Goal: Communication & Community: Ask a question

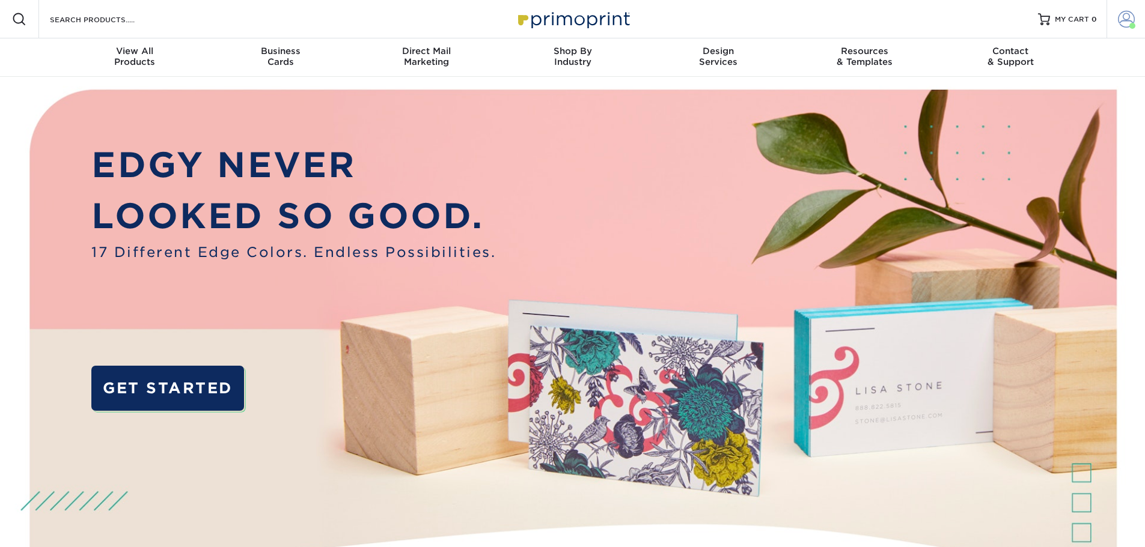
click at [1117, 19] on link "Account" at bounding box center [1125, 19] width 38 height 38
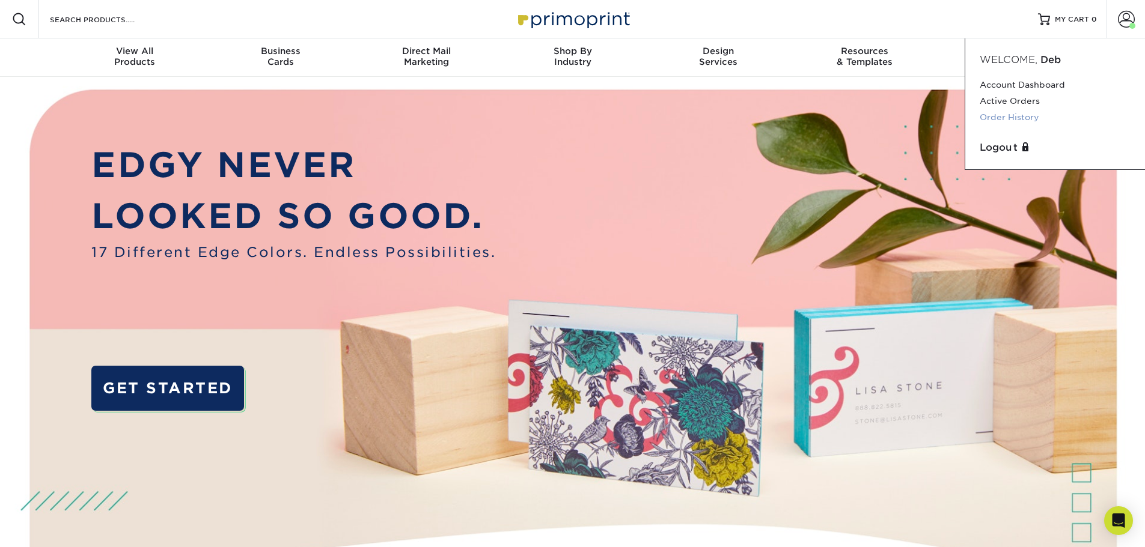
click at [1010, 113] on link "Order History" at bounding box center [1055, 117] width 151 height 16
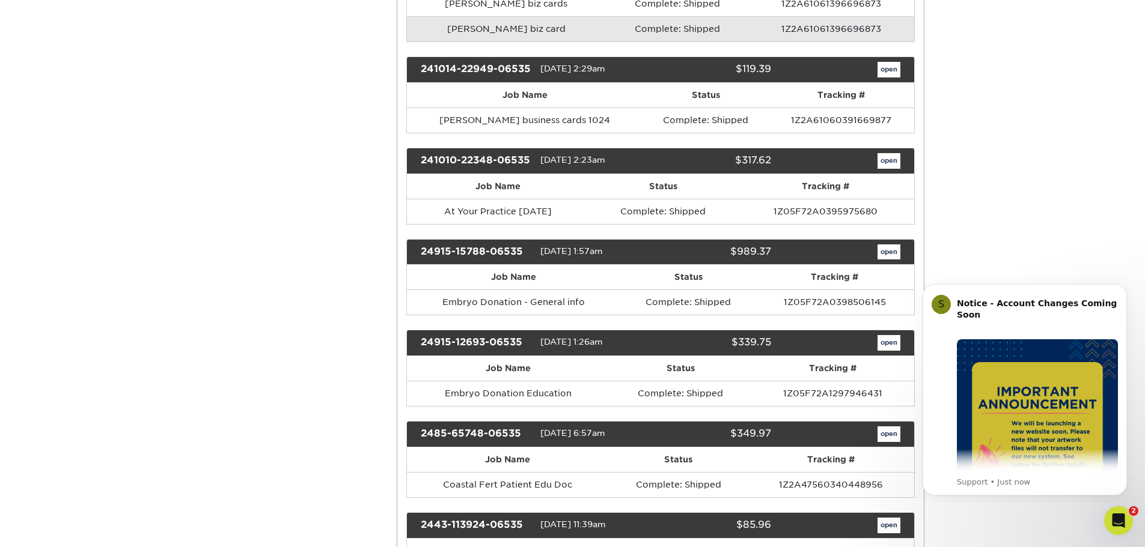
scroll to position [361, 0]
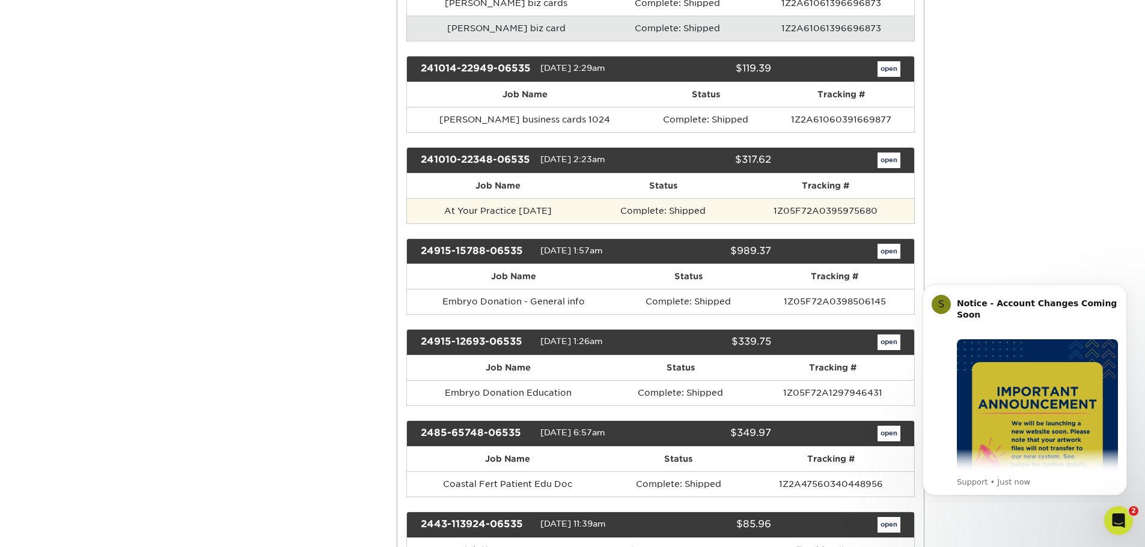
click at [553, 216] on td "At Your Practice [DATE]" at bounding box center [498, 210] width 182 height 25
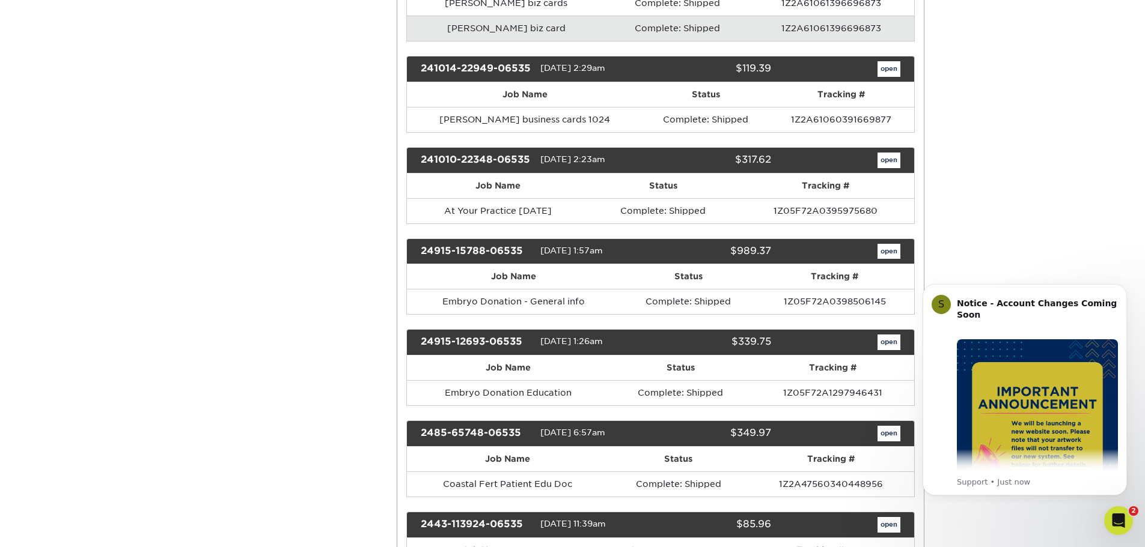
click at [895, 169] on div "241010-22348-06535 [DATE] 2:23am $317.62 open" at bounding box center [660, 160] width 508 height 26
click at [892, 165] on link "open" at bounding box center [888, 161] width 23 height 16
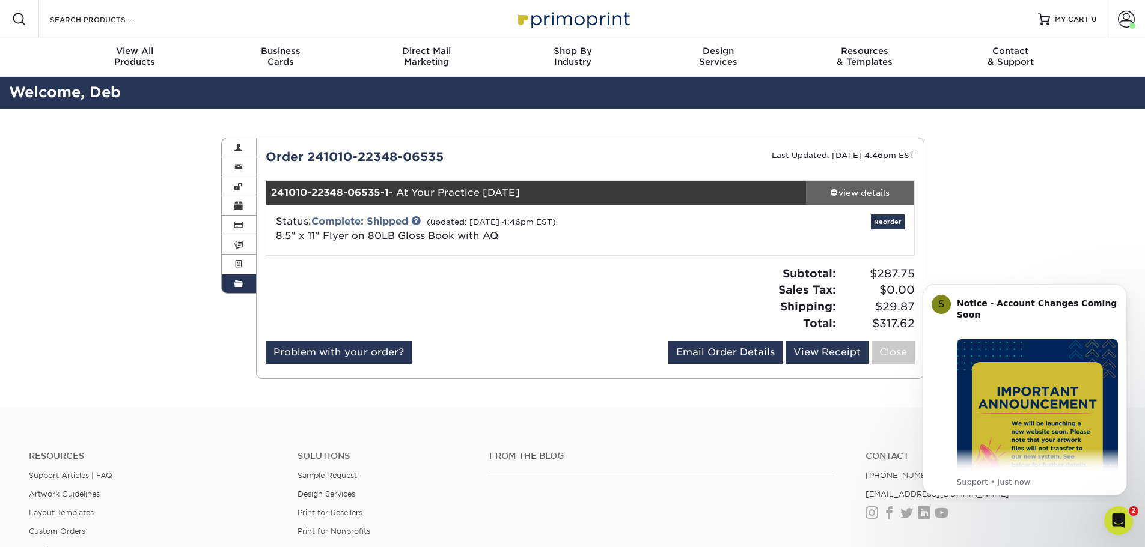
click at [846, 198] on div "view details" at bounding box center [860, 193] width 108 height 12
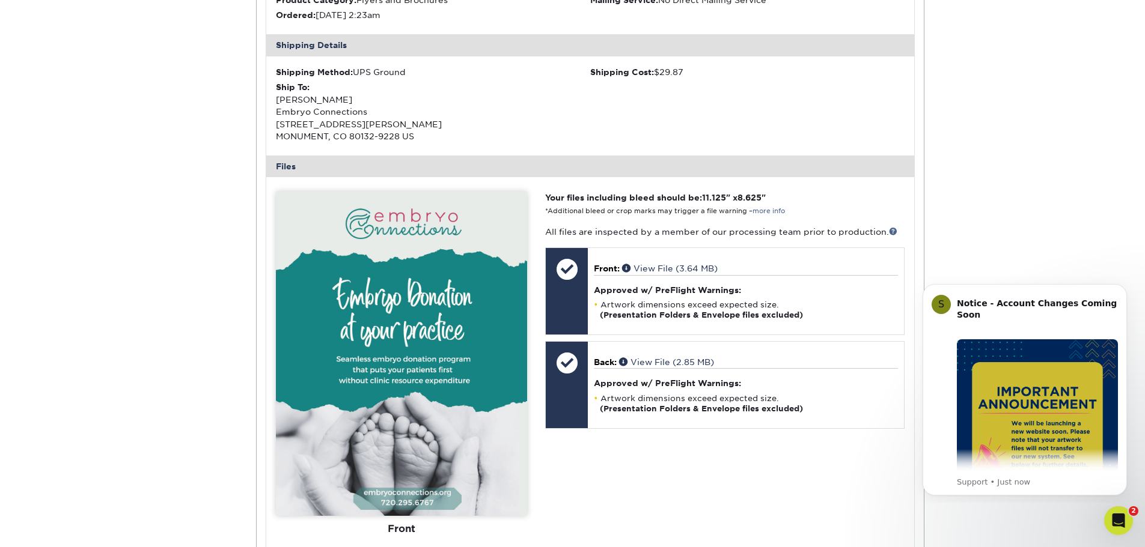
scroll to position [361, 0]
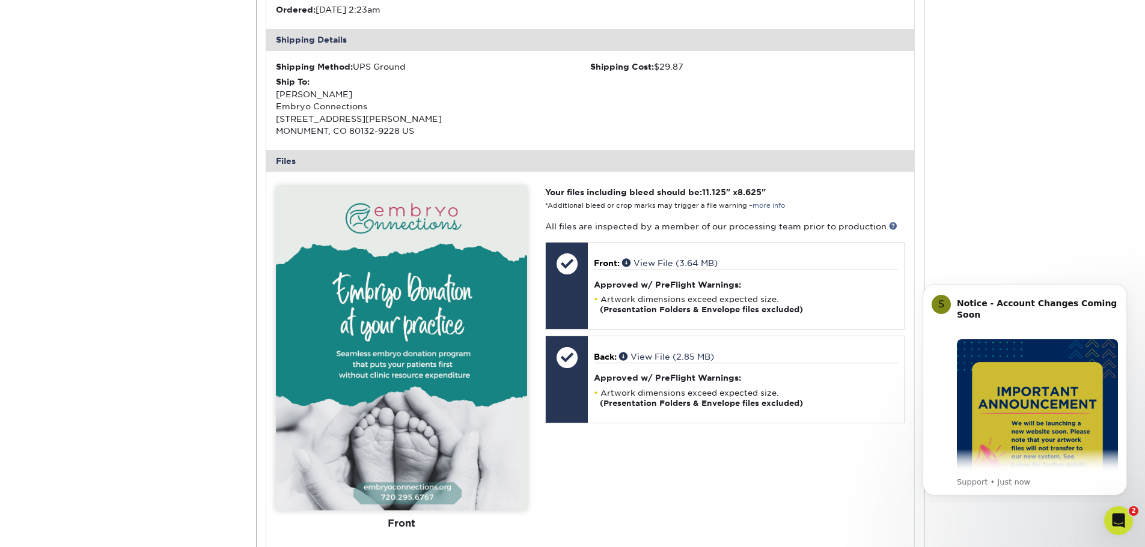
click at [411, 439] on img at bounding box center [401, 348] width 251 height 325
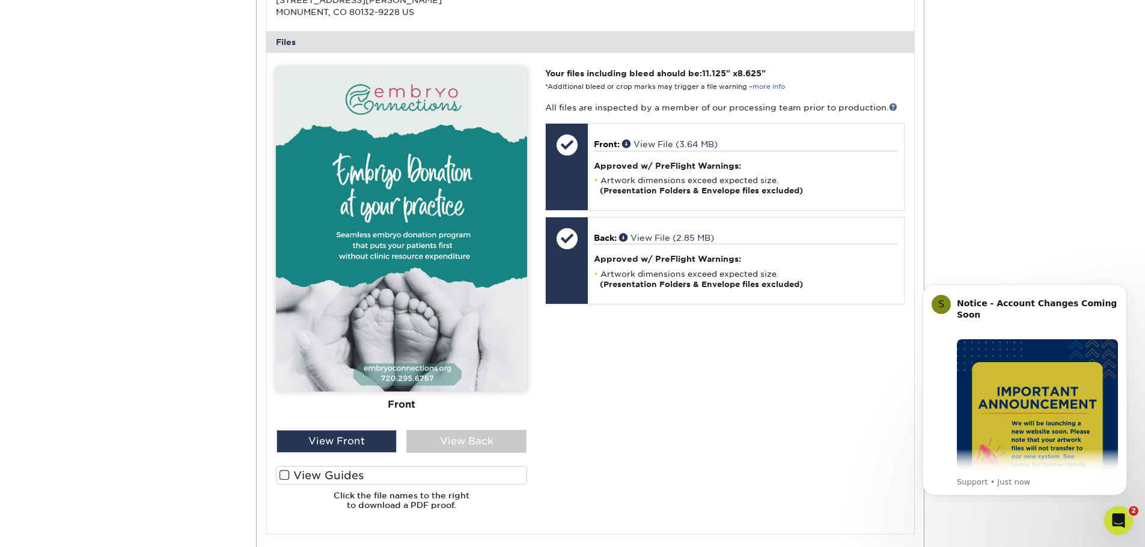
scroll to position [481, 0]
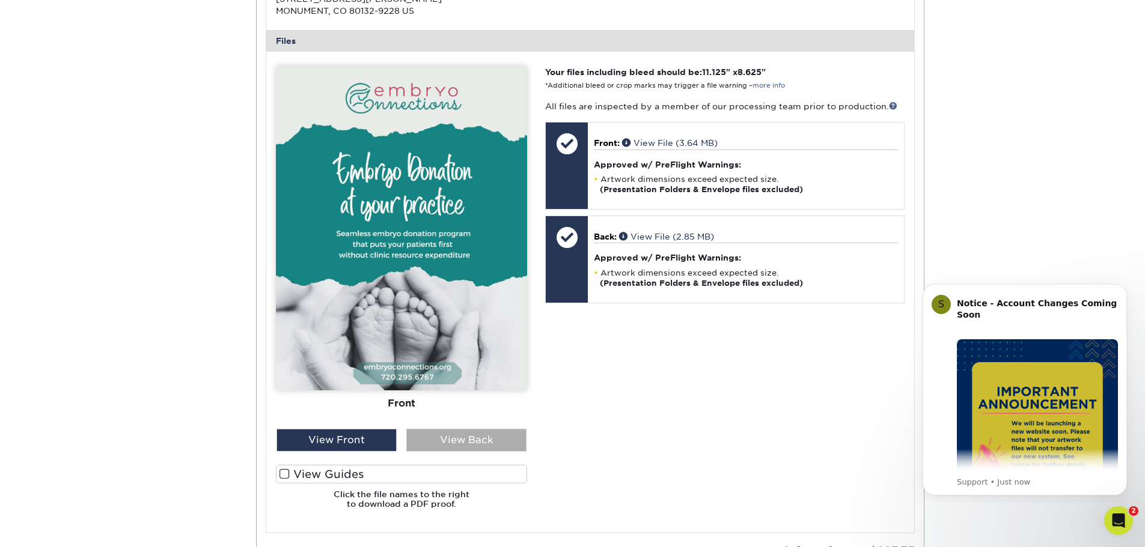
click at [465, 437] on div "View Back" at bounding box center [466, 440] width 120 height 23
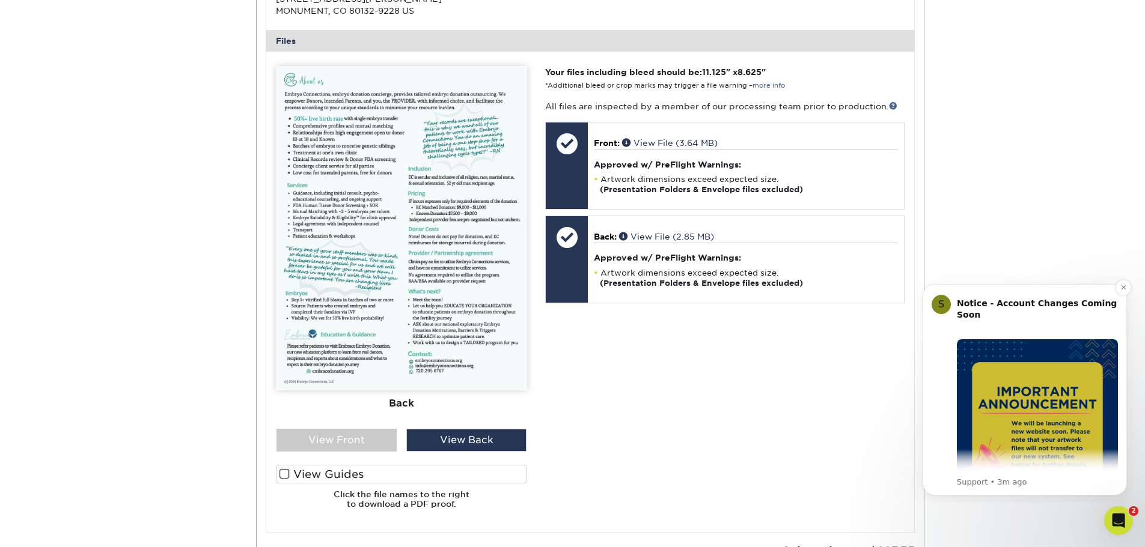
scroll to position [120, 0]
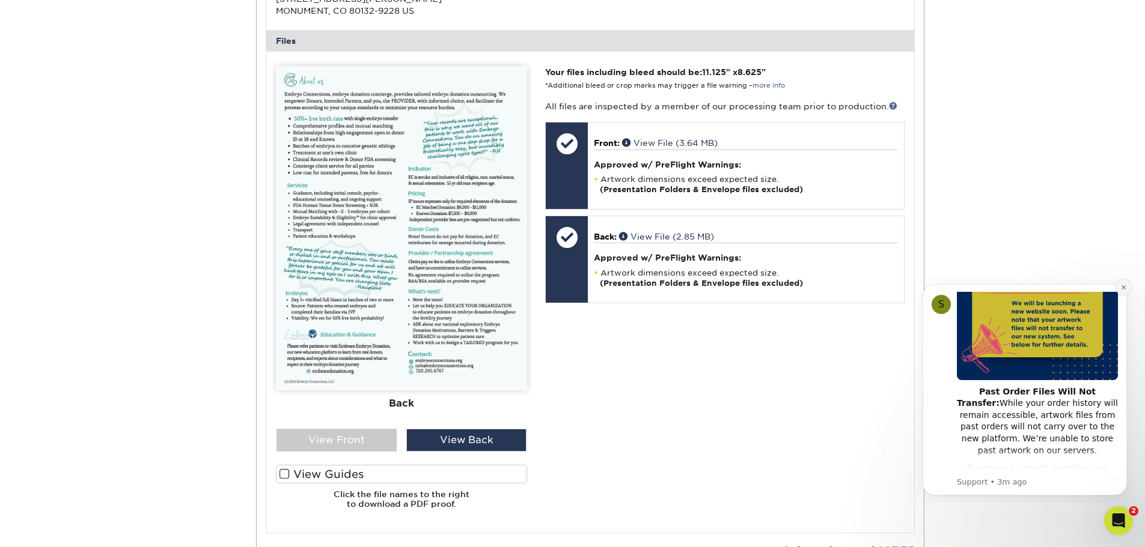
click at [1123, 284] on icon "Dismiss notification" at bounding box center [1123, 287] width 7 height 7
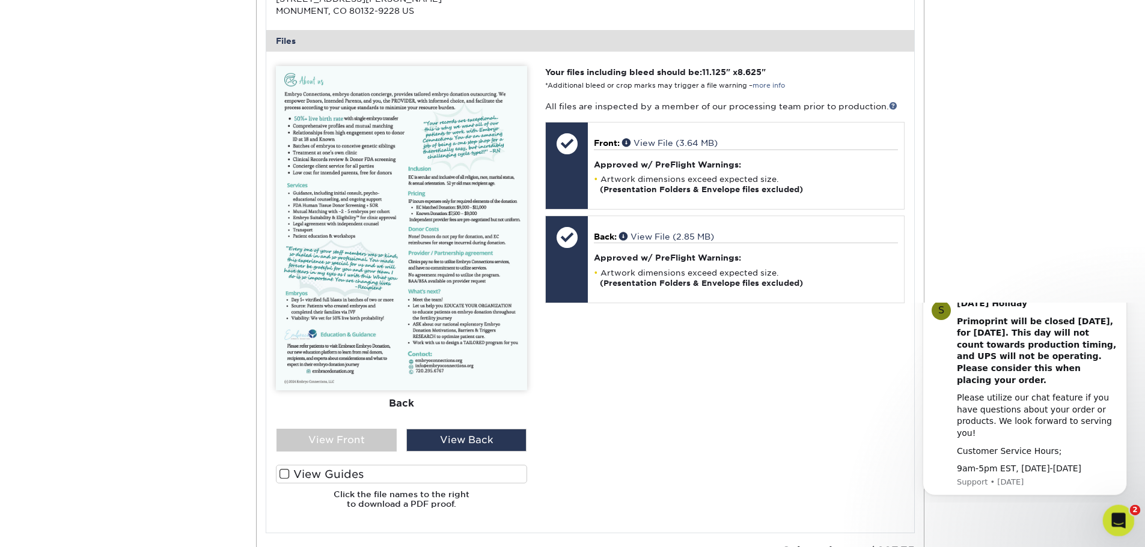
click at [1118, 521] on icon "Open Intercom Messenger" at bounding box center [1117, 520] width 20 height 20
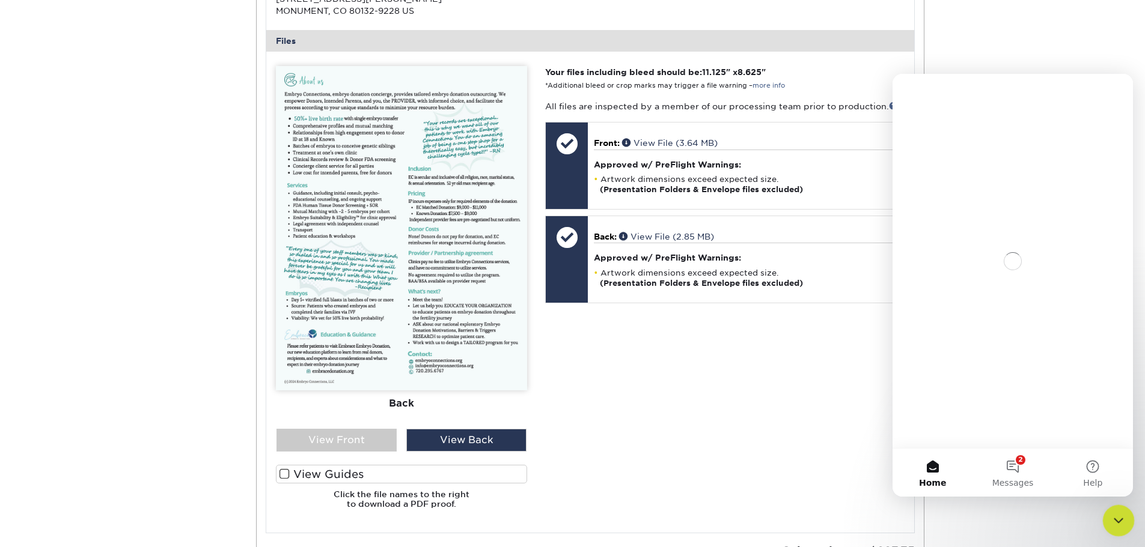
scroll to position [0, 0]
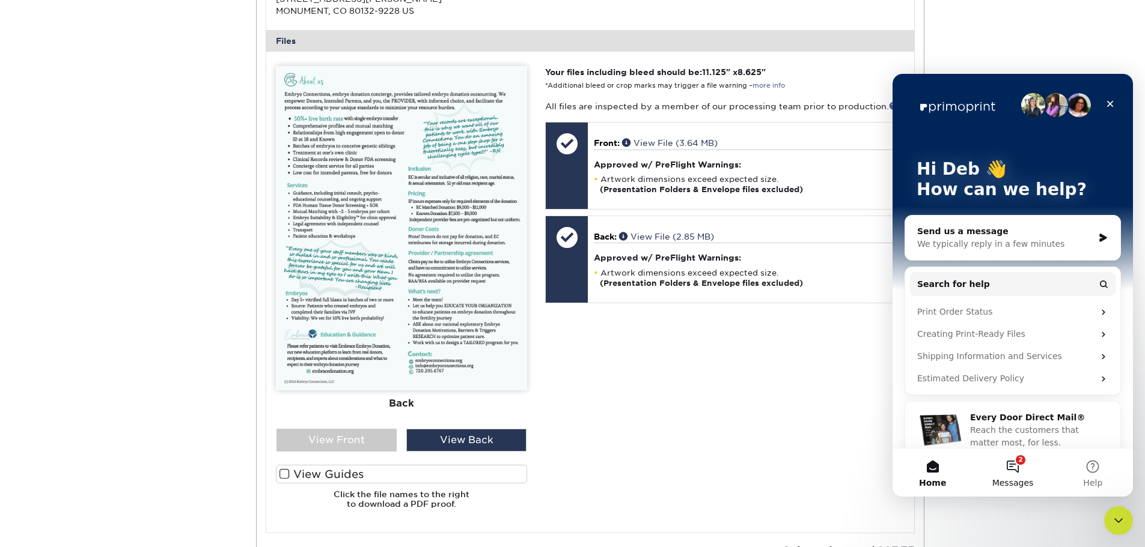
click at [1009, 465] on button "2 Messages" at bounding box center [1012, 473] width 80 height 48
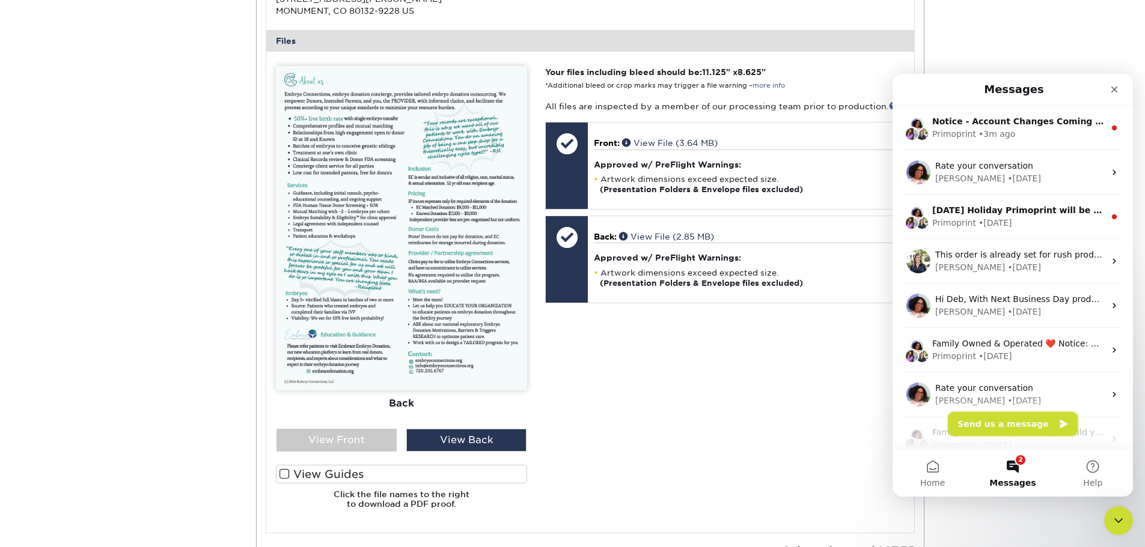
click at [995, 422] on button "Send us a message" at bounding box center [1013, 424] width 130 height 24
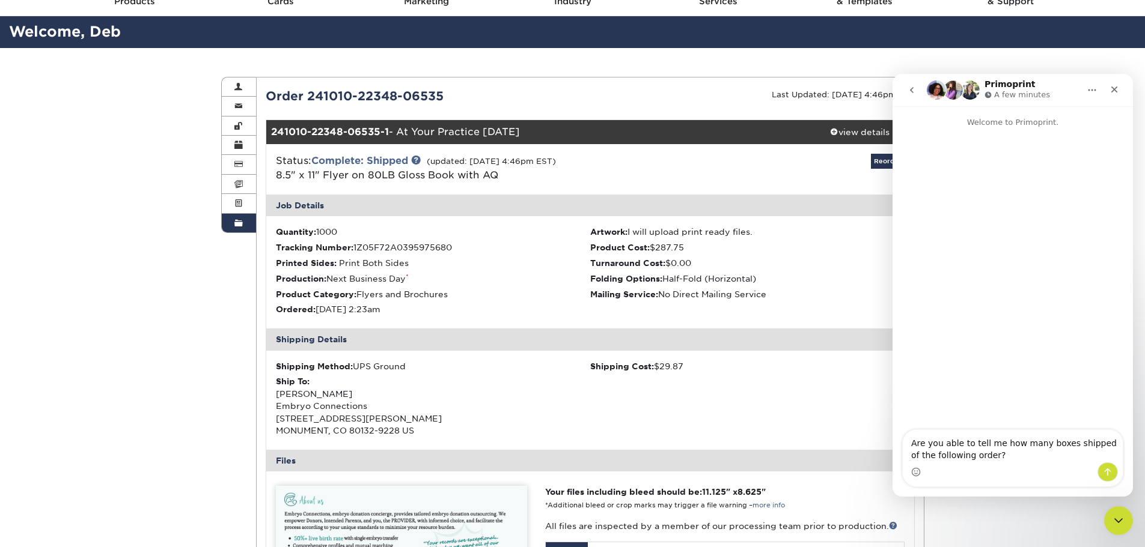
scroll to position [60, 0]
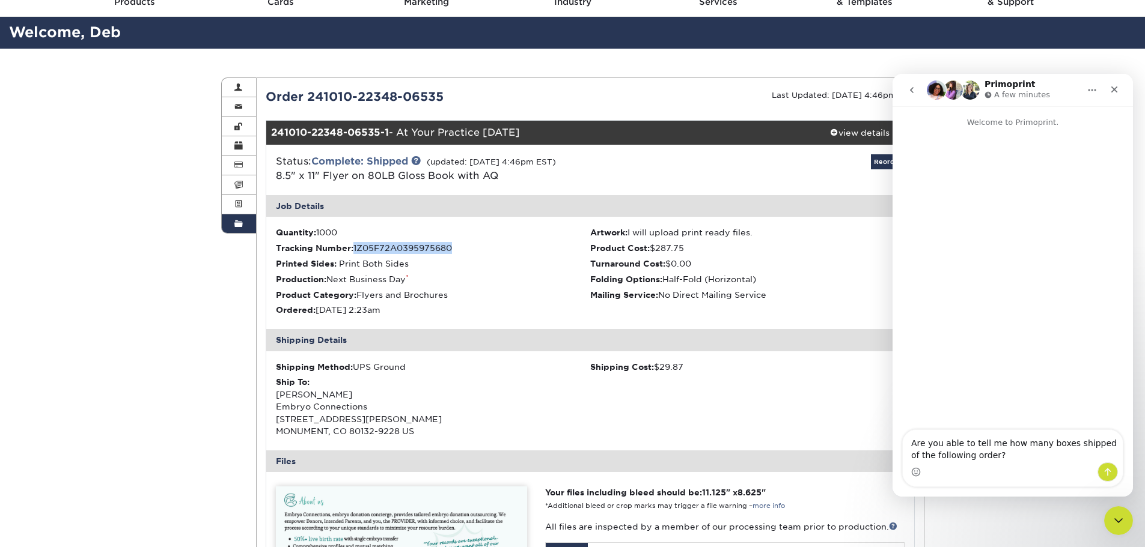
drag, startPoint x: 453, startPoint y: 248, endPoint x: 353, endPoint y: 249, distance: 99.8
click at [353, 249] on li "Tracking Number: 1Z05F72A0395975680" at bounding box center [433, 248] width 314 height 12
copy span "1Z05F72A0395975680"
drag, startPoint x: 273, startPoint y: 129, endPoint x: 338, endPoint y: 134, distance: 65.7
click at [338, 134] on strong "241010-22348-06535-1" at bounding box center [330, 132] width 118 height 11
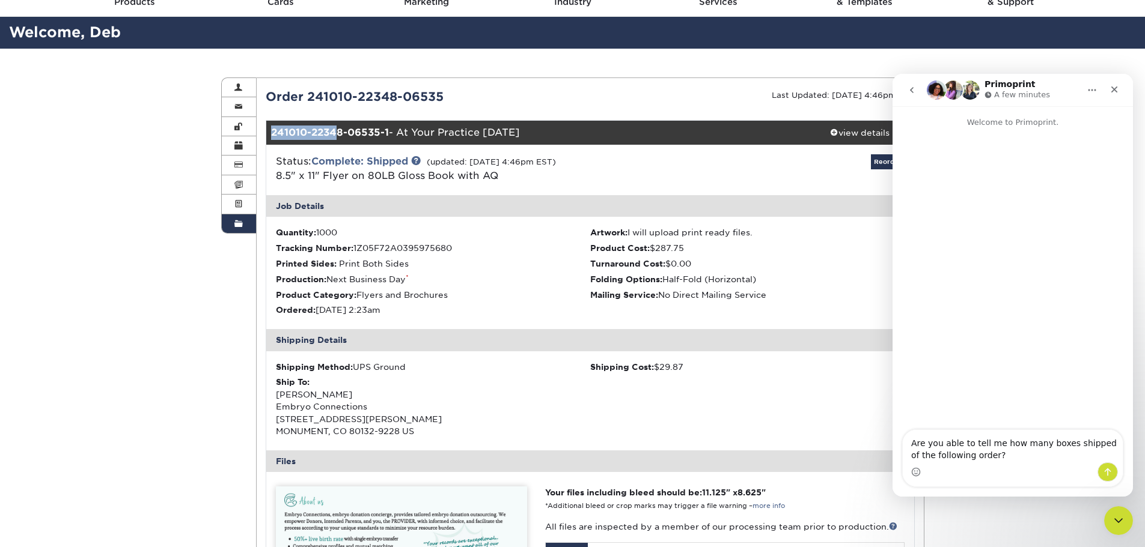
drag, startPoint x: 446, startPoint y: 94, endPoint x: 306, endPoint y: 102, distance: 140.8
click at [306, 102] on div "Order 241010-22348-06535" at bounding box center [424, 97] width 334 height 18
copy div "241010-22348-06535"
click at [1005, 456] on textarea "Are you able to tell me how many boxes shipped of the following order?" at bounding box center [1013, 446] width 220 height 32
paste textarea "241010-22348-06535"
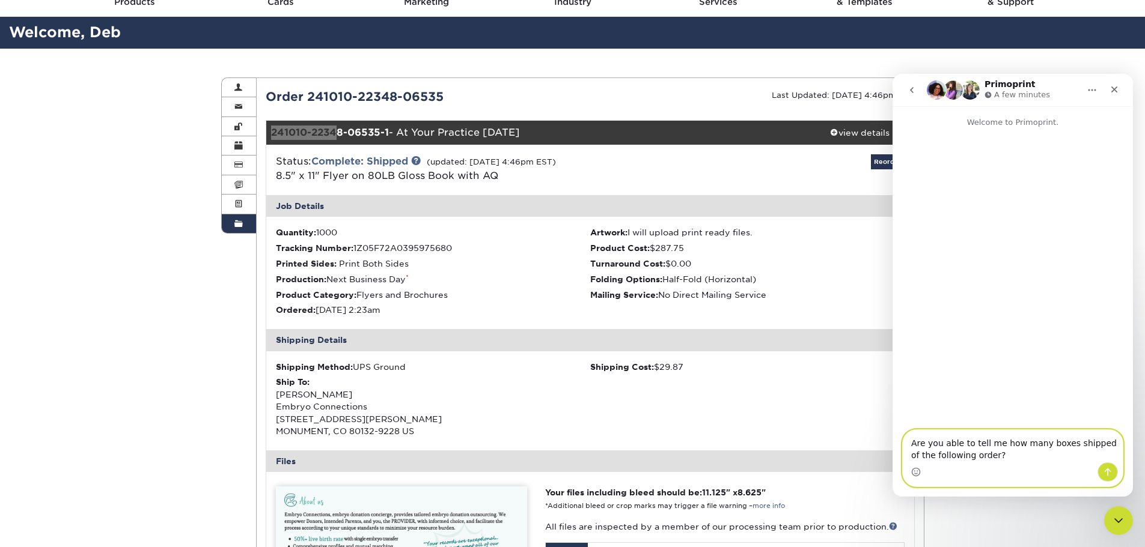
type textarea "Are you able to tell me how many boxes shipped of the following order? 241010-2…"
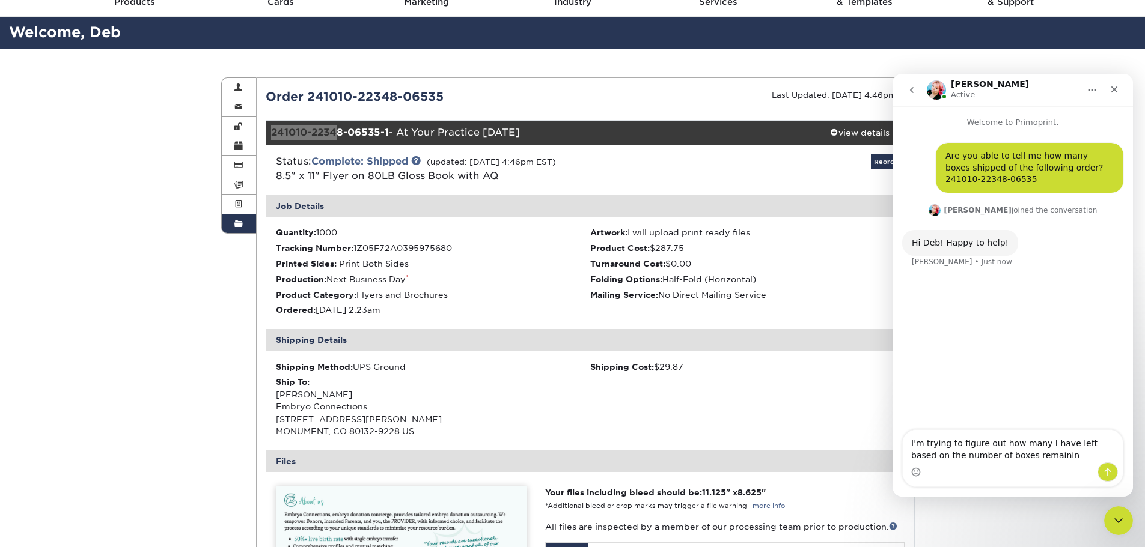
type textarea "I'm trying to figure out how many I have left based on the number of boxes rema…"
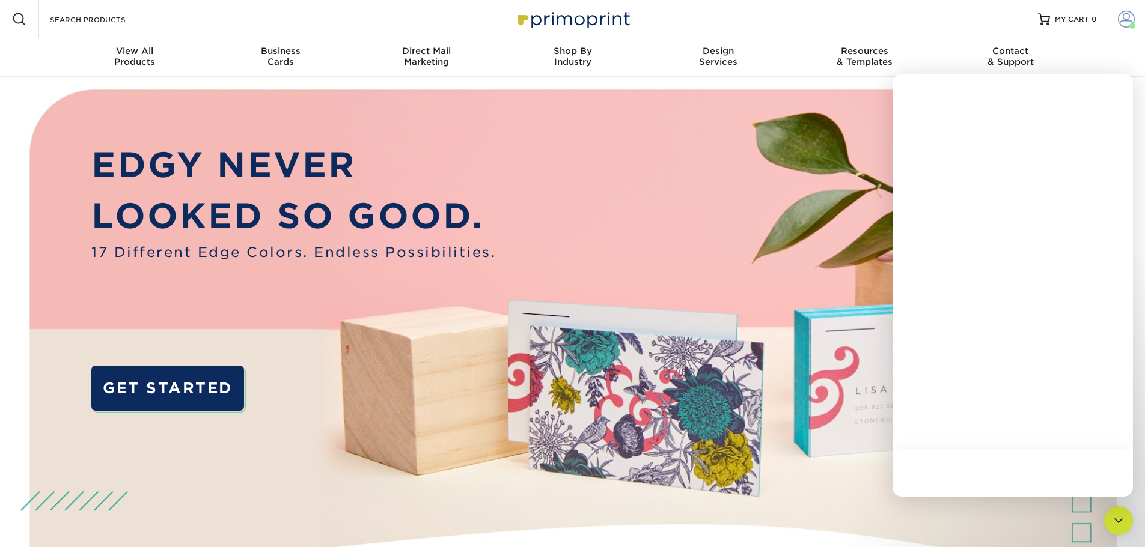
click at [1126, 19] on span at bounding box center [1126, 19] width 17 height 17
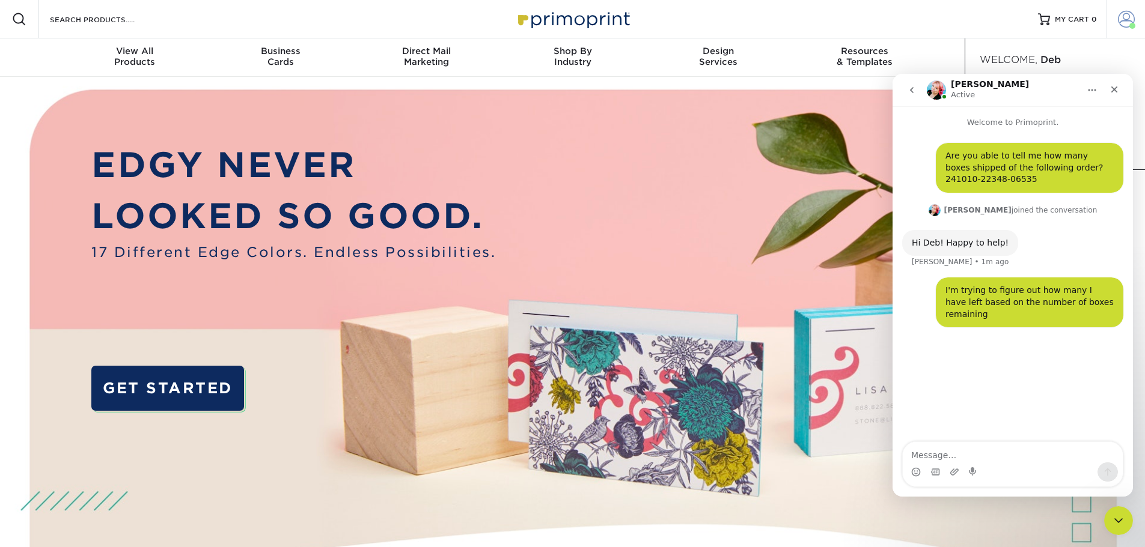
click at [1129, 18] on span at bounding box center [1126, 19] width 17 height 17
click at [1120, 18] on span at bounding box center [1126, 19] width 17 height 17
drag, startPoint x: 1067, startPoint y: 86, endPoint x: 1017, endPoint y: 146, distance: 77.7
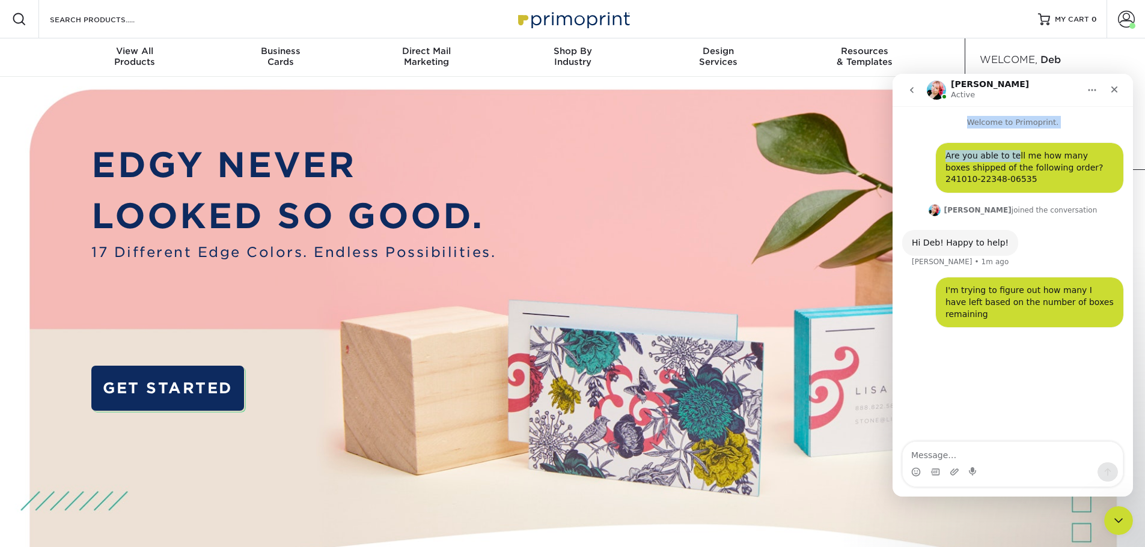
click at [1011, 150] on div "Jenny Active Welcome to Primoprint. Are you able to tell me how many boxes ship…" at bounding box center [1012, 285] width 240 height 423
click at [1121, 520] on icon "Close Intercom Messenger" at bounding box center [1116, 519] width 14 height 14
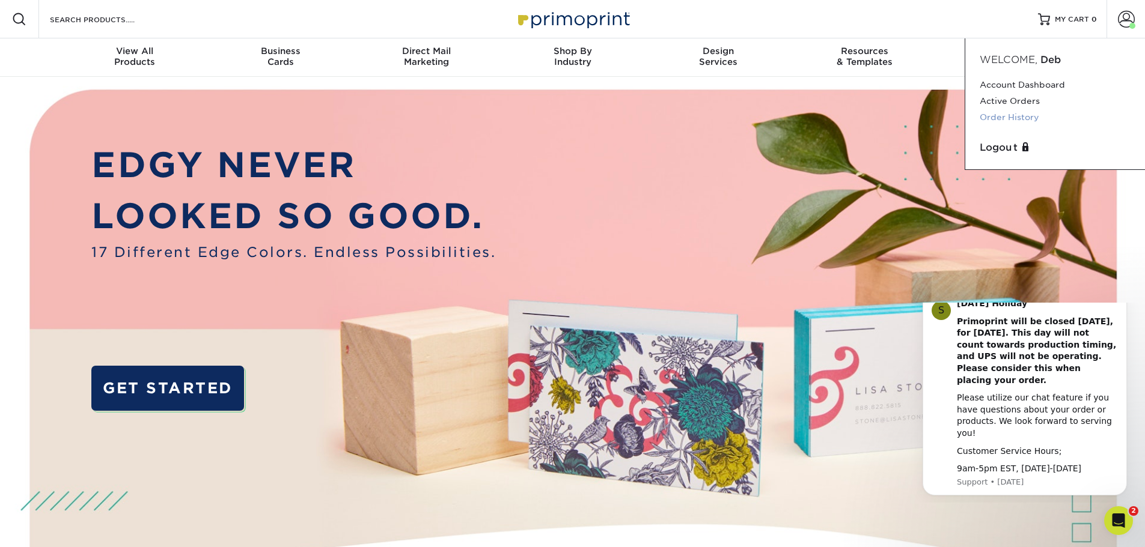
click at [1003, 113] on link "Order History" at bounding box center [1055, 117] width 151 height 16
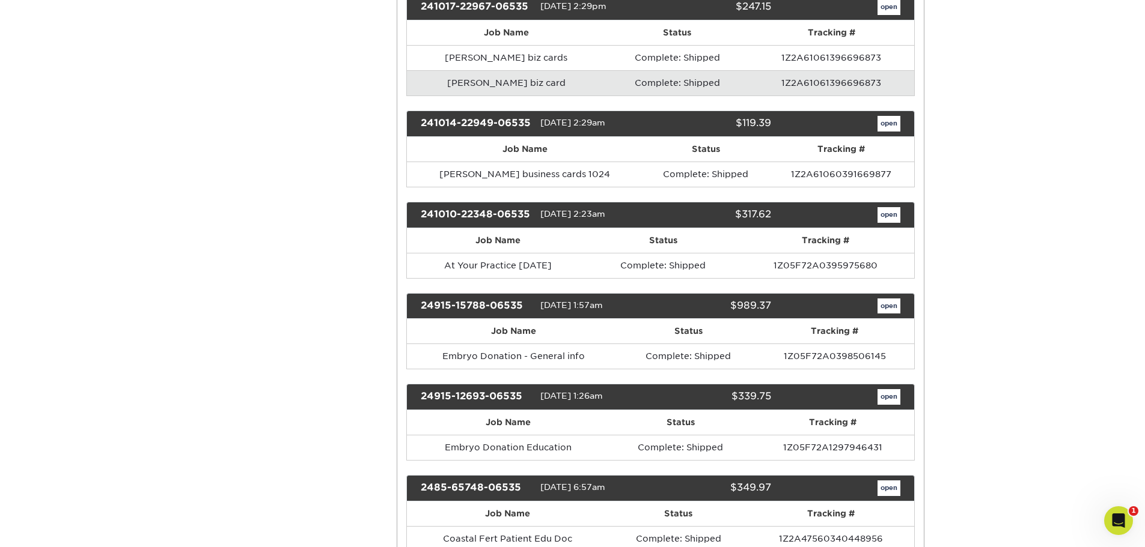
scroll to position [300, 0]
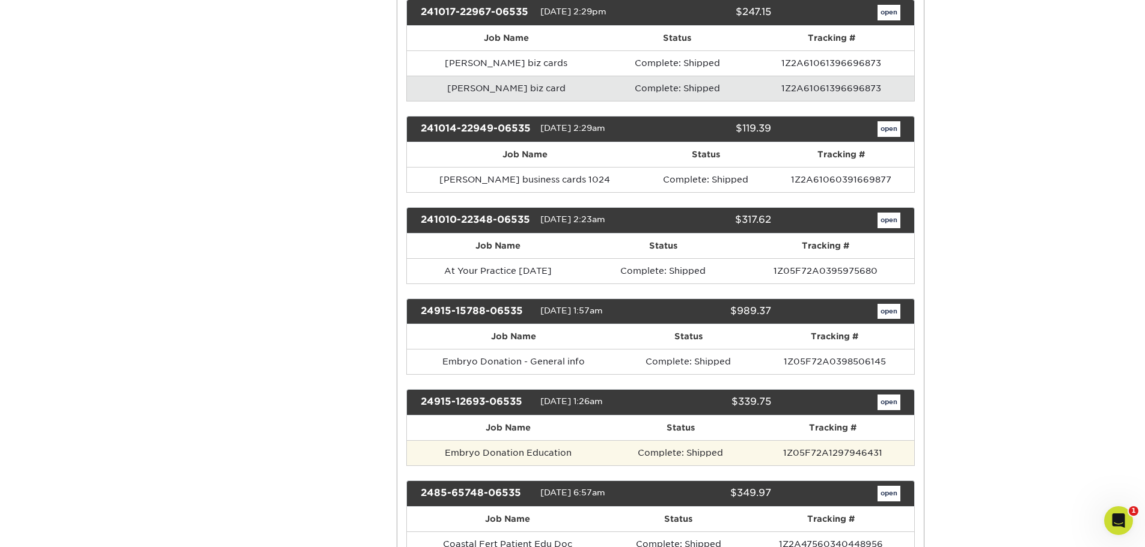
click at [522, 456] on td "Embryo Donation Education" at bounding box center [508, 452] width 203 height 25
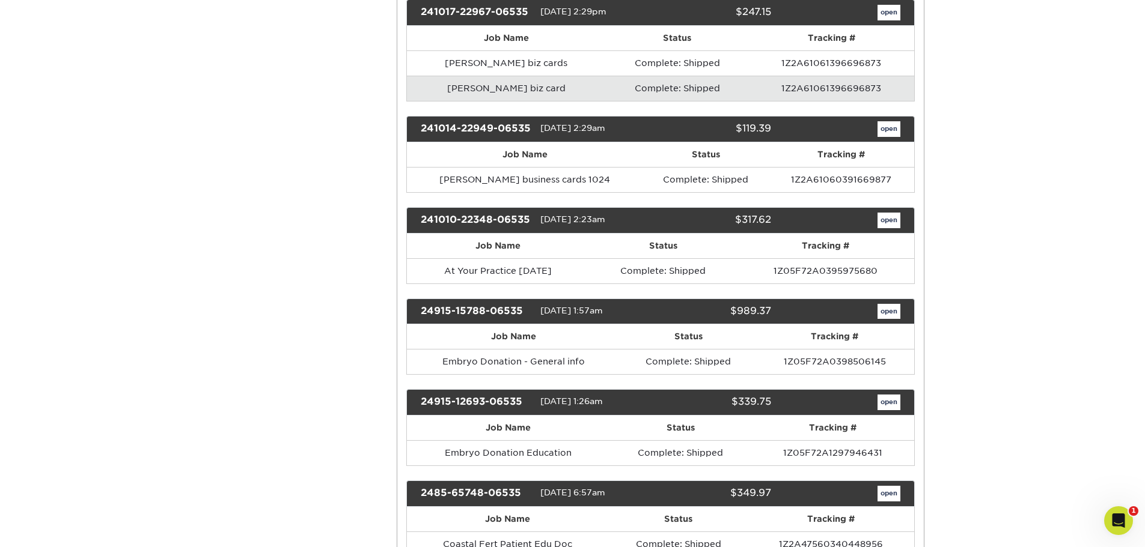
click at [509, 400] on div "24915-12693-06535" at bounding box center [476, 403] width 129 height 16
click at [882, 403] on link "open" at bounding box center [888, 403] width 23 height 16
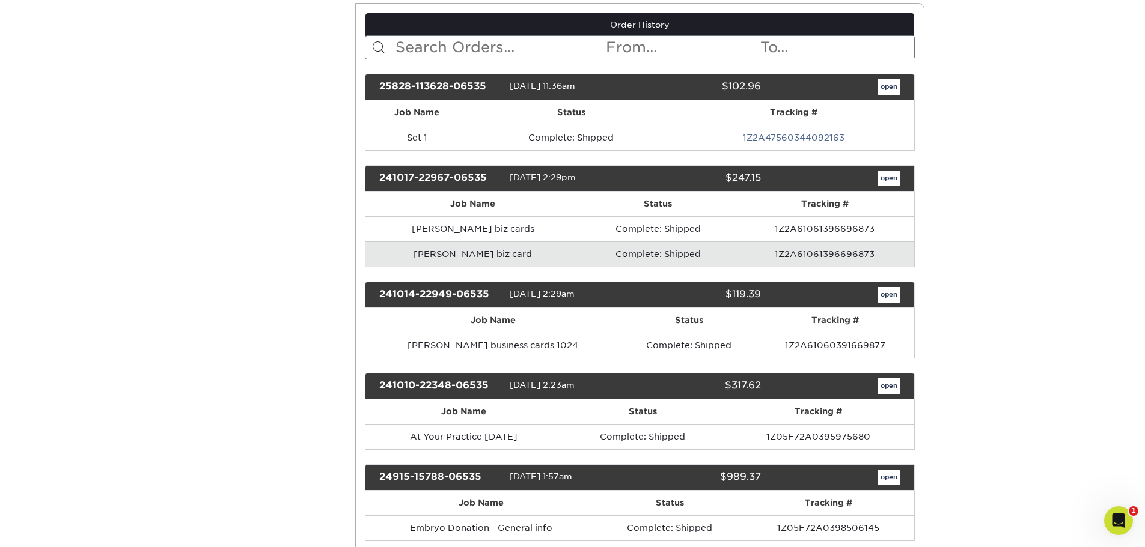
scroll to position [0, 0]
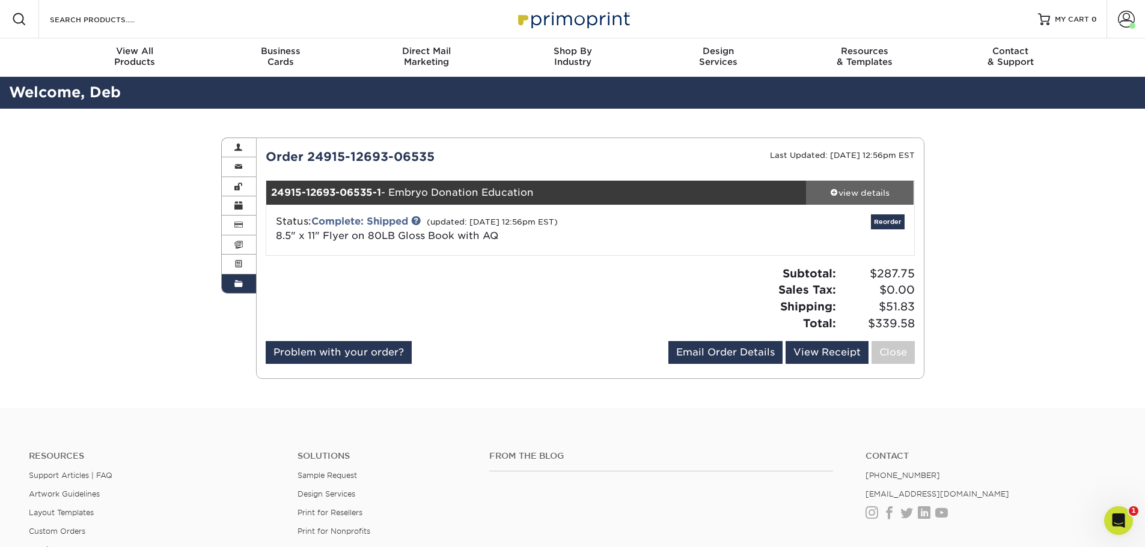
click at [876, 192] on div "view details" at bounding box center [860, 193] width 108 height 12
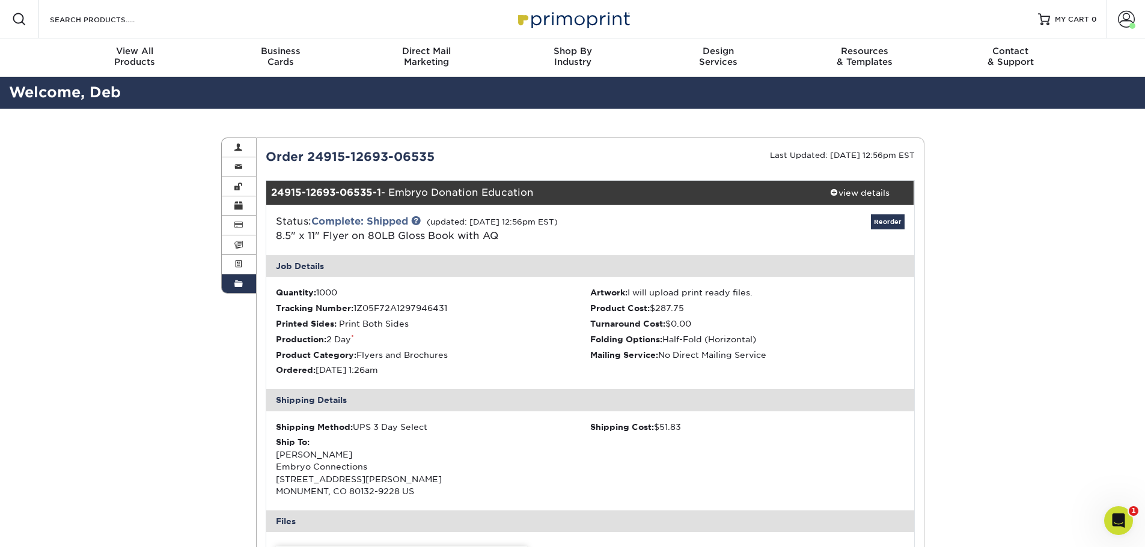
click at [303, 162] on div "Order 24915-12693-06535" at bounding box center [424, 157] width 334 height 18
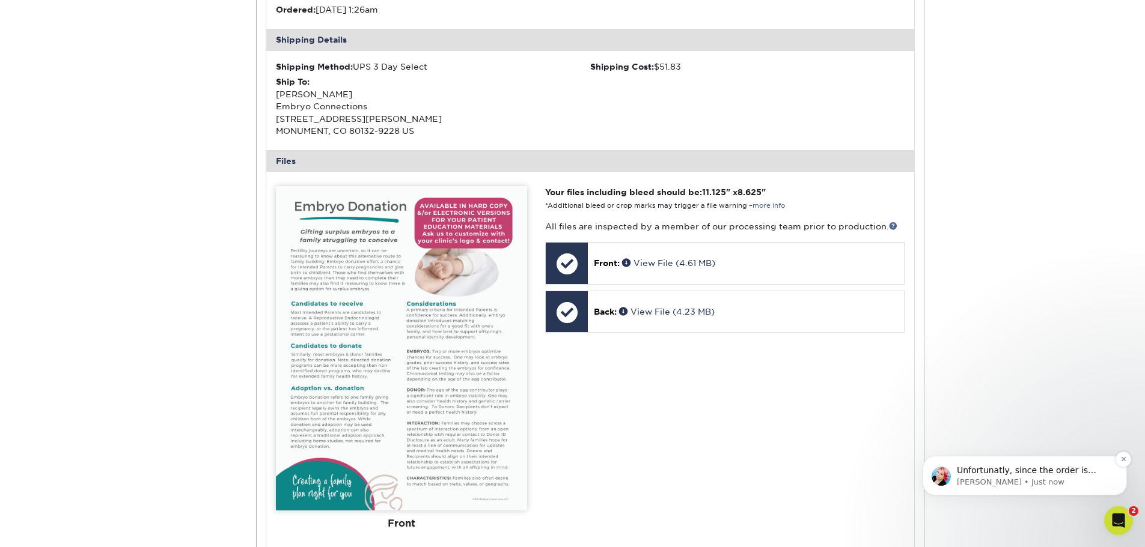
click at [1049, 477] on p "Jenny • Just now" at bounding box center [1034, 482] width 155 height 11
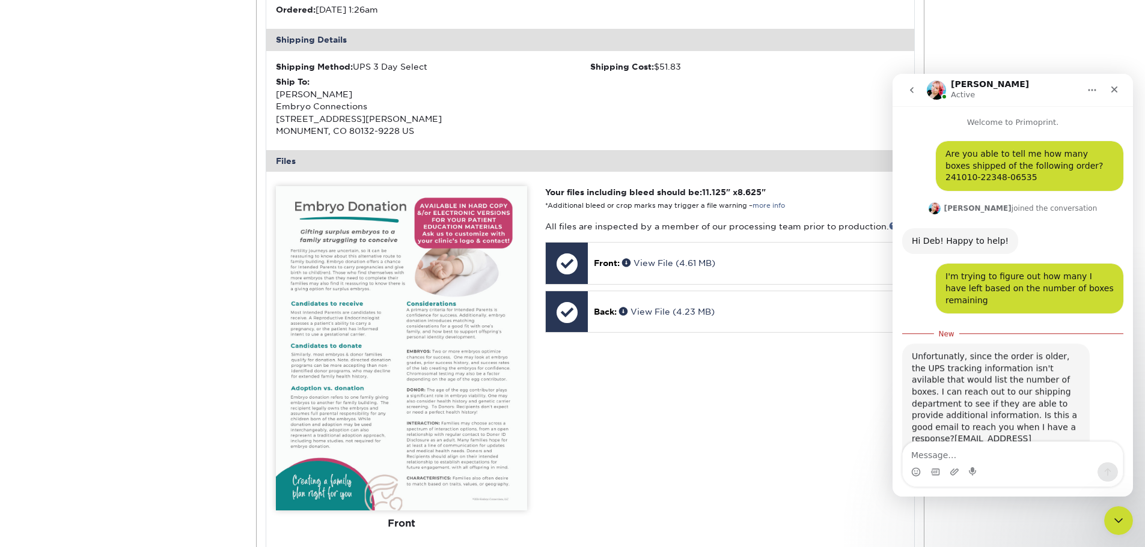
scroll to position [13, 0]
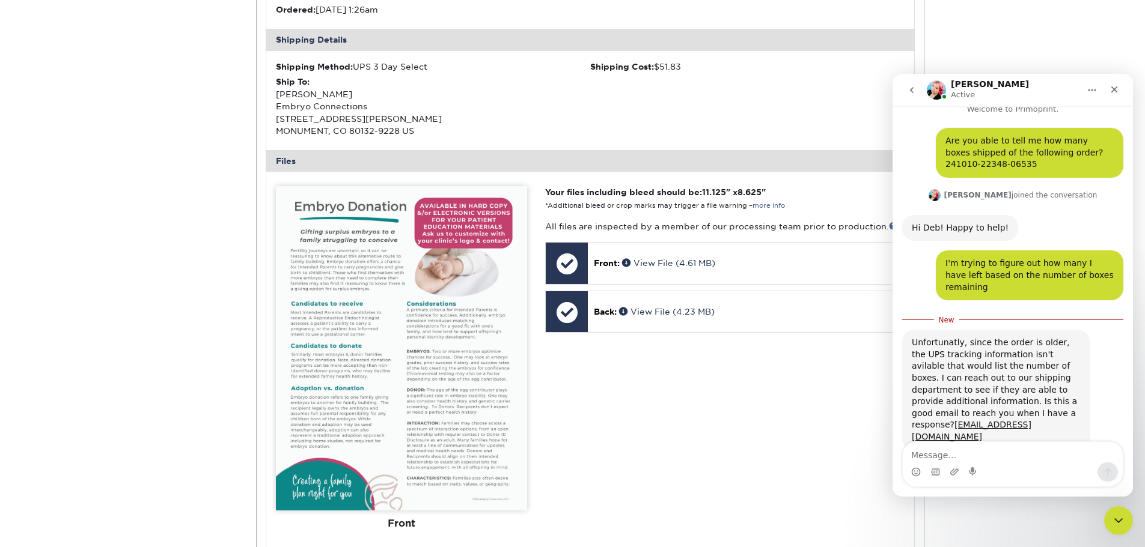
click at [952, 462] on textarea "Message…" at bounding box center [1013, 452] width 220 height 20
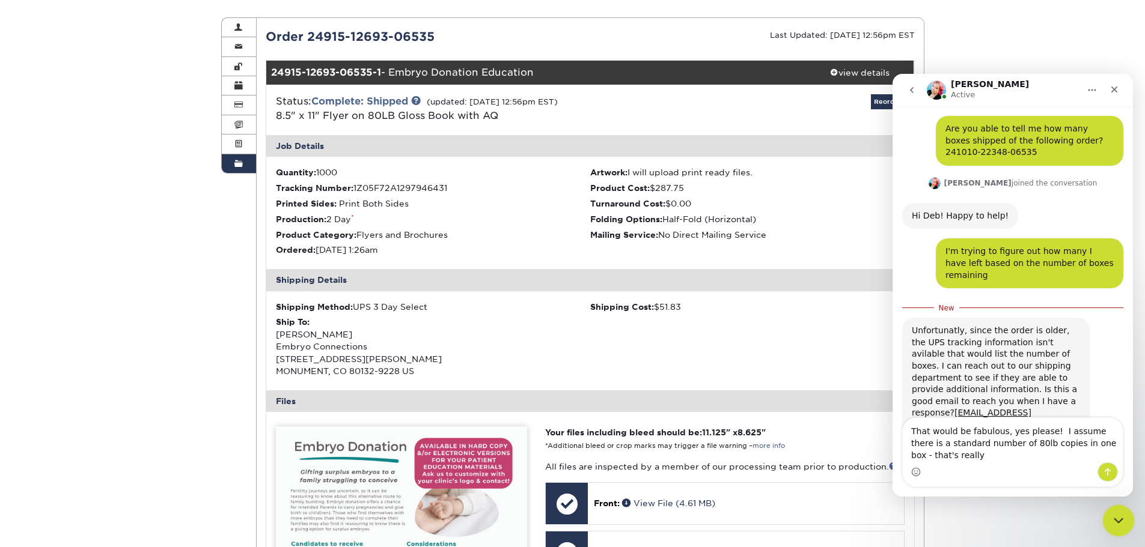
scroll to position [37, 0]
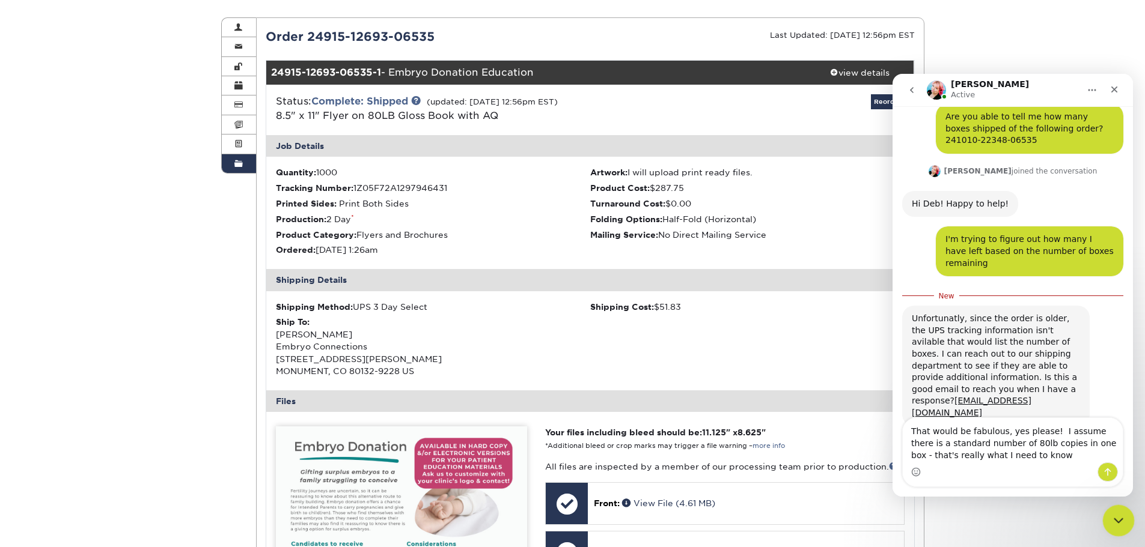
type textarea "That would be fabulous, yes please! I assume there is a standard number of 80lb…"
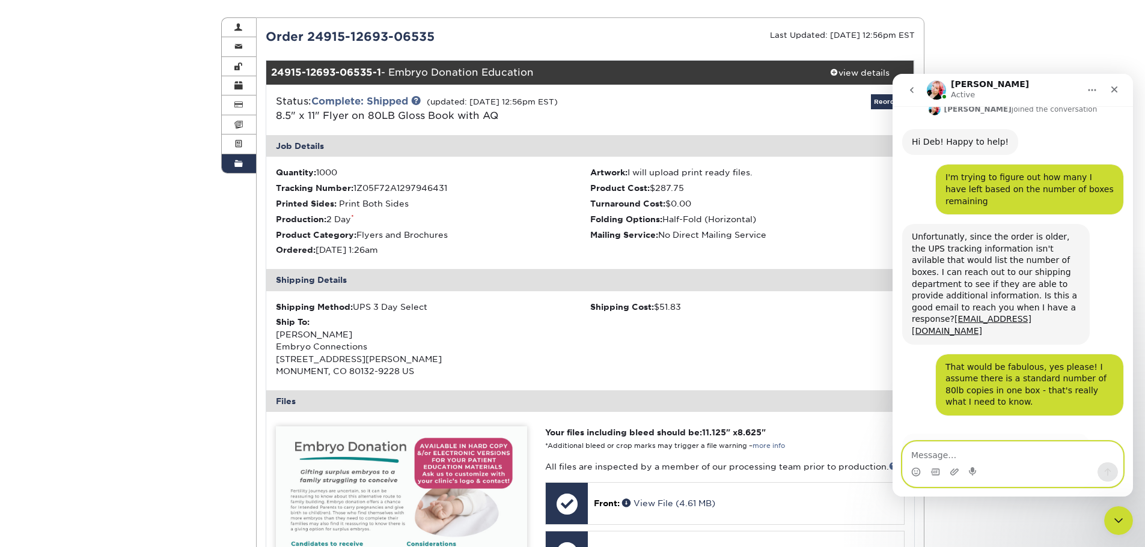
scroll to position [124, 0]
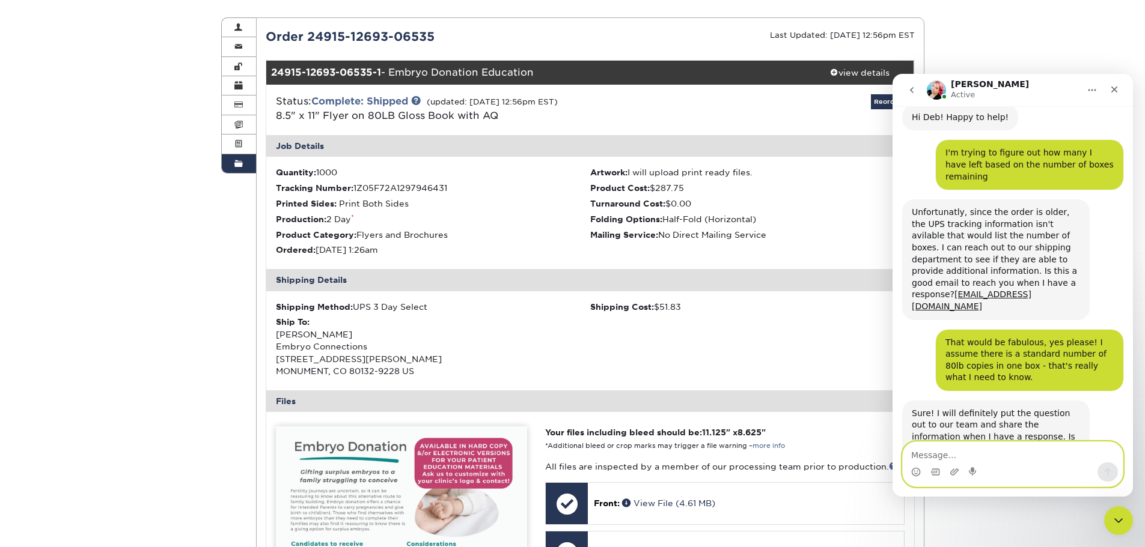
click at [914, 451] on textarea "Message…" at bounding box center [1013, 452] width 220 height 20
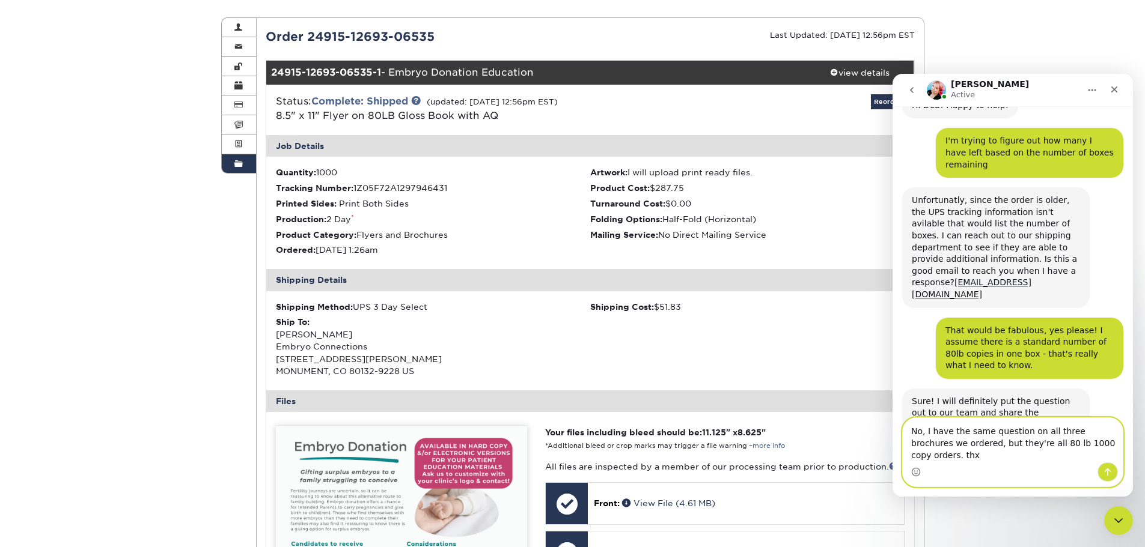
type textarea "No, I have the same question on all three brochures we ordered, but they're all…"
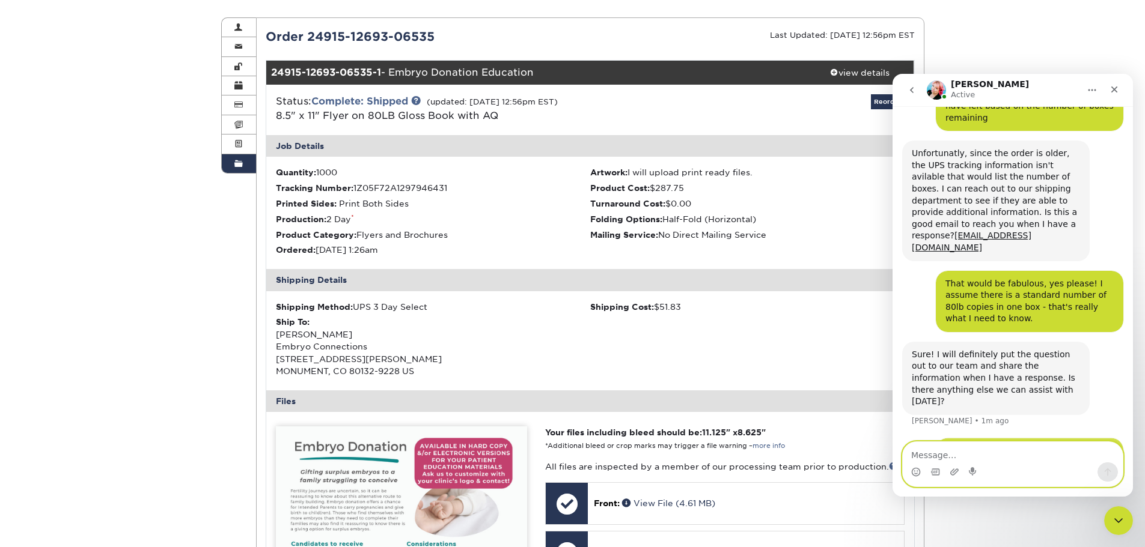
scroll to position [183, 0]
click at [1115, 90] on icon "Close" at bounding box center [1114, 90] width 7 height 7
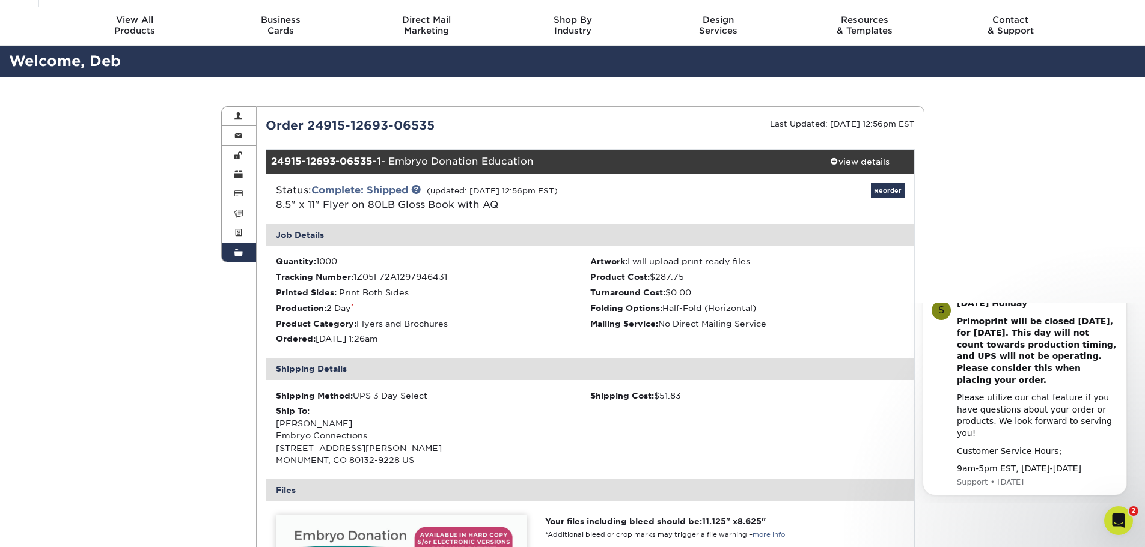
scroll to position [0, 0]
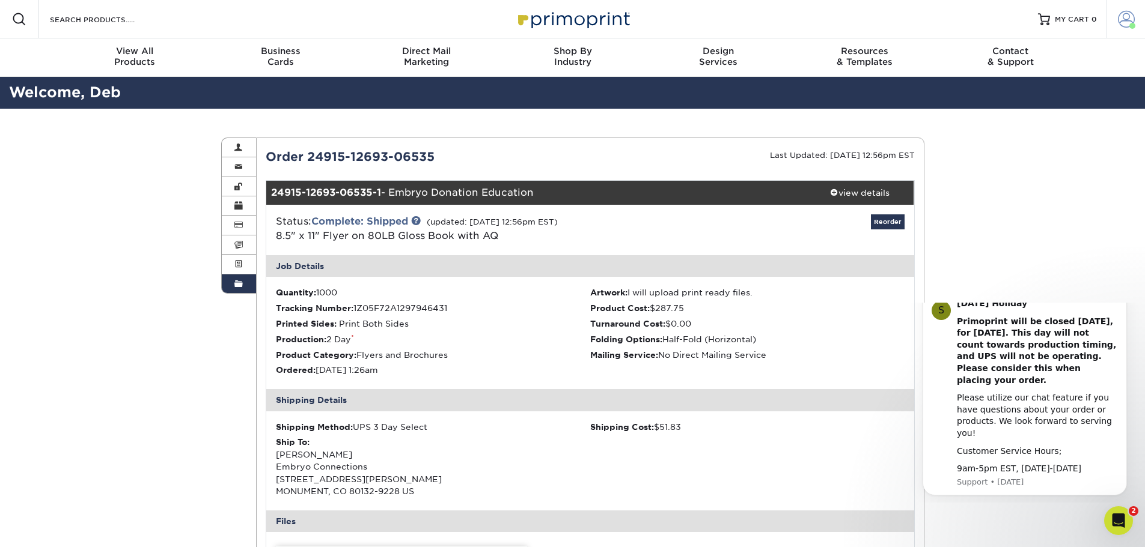
click at [1135, 19] on link "Account" at bounding box center [1125, 19] width 38 height 38
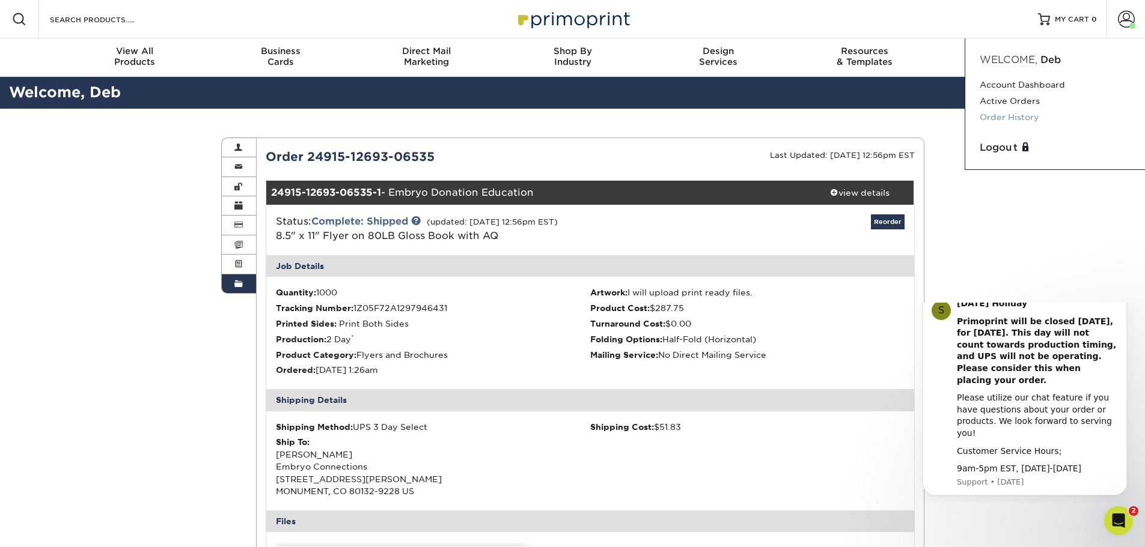
click at [1029, 121] on link "Order History" at bounding box center [1055, 117] width 151 height 16
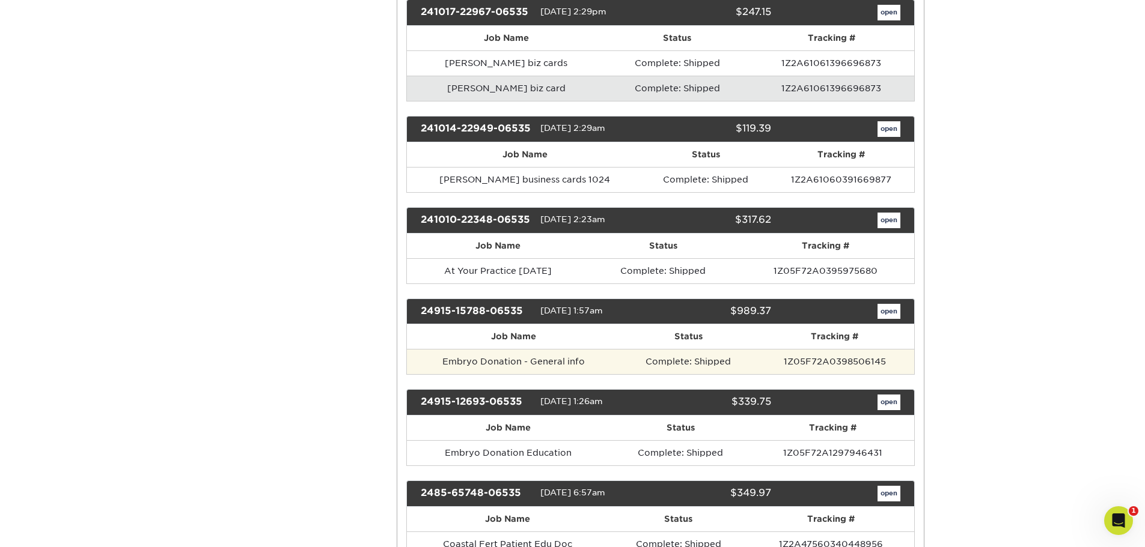
click at [582, 361] on td "Embryo Donation - General info" at bounding box center [514, 361] width 214 height 25
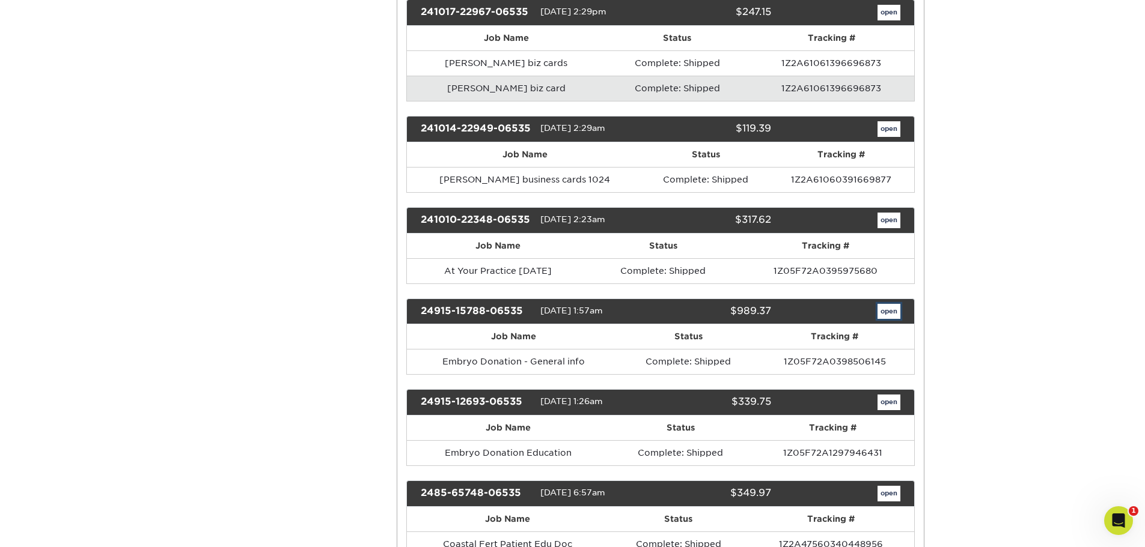
click at [882, 312] on link "open" at bounding box center [888, 312] width 23 height 16
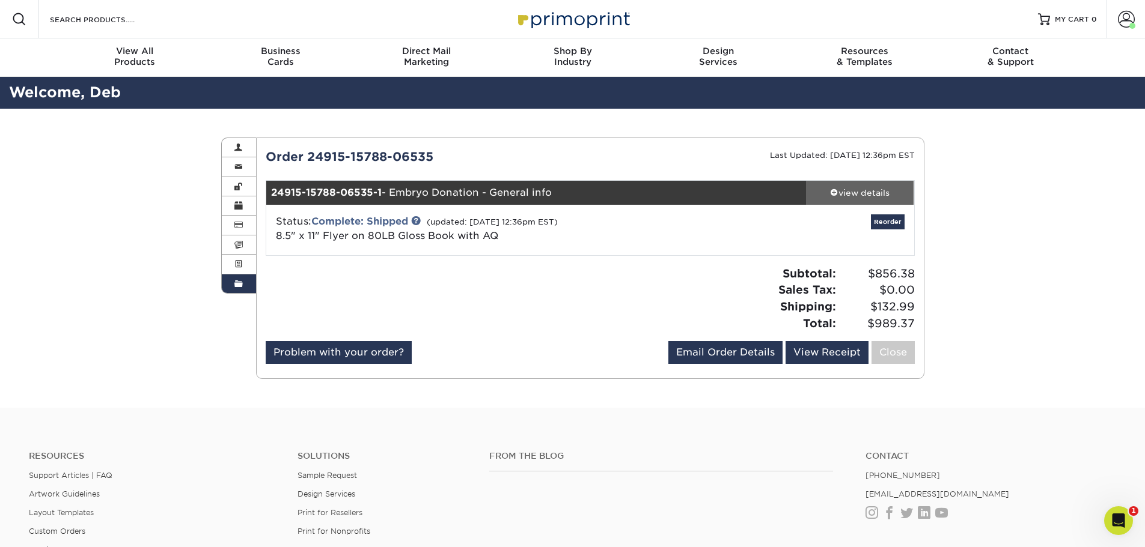
click at [881, 192] on div "view details" at bounding box center [860, 193] width 108 height 12
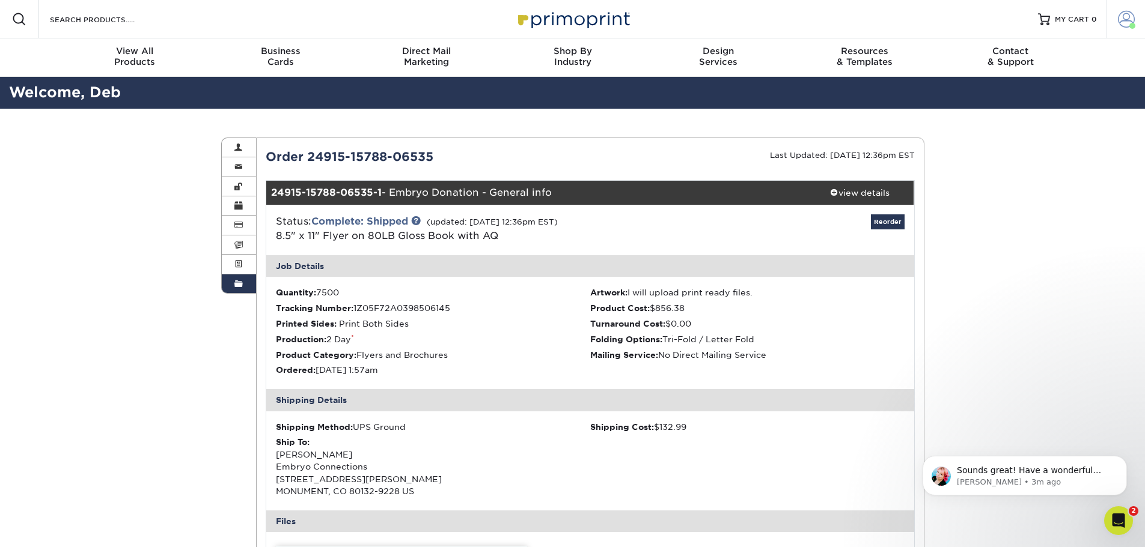
click at [1130, 13] on span at bounding box center [1126, 19] width 17 height 17
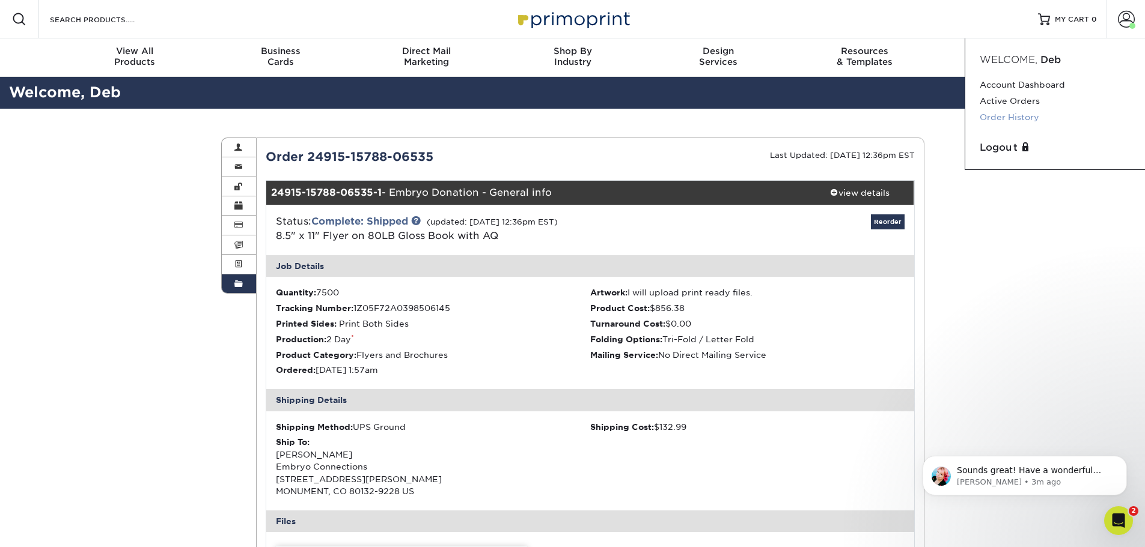
click at [1006, 117] on link "Order History" at bounding box center [1055, 117] width 151 height 16
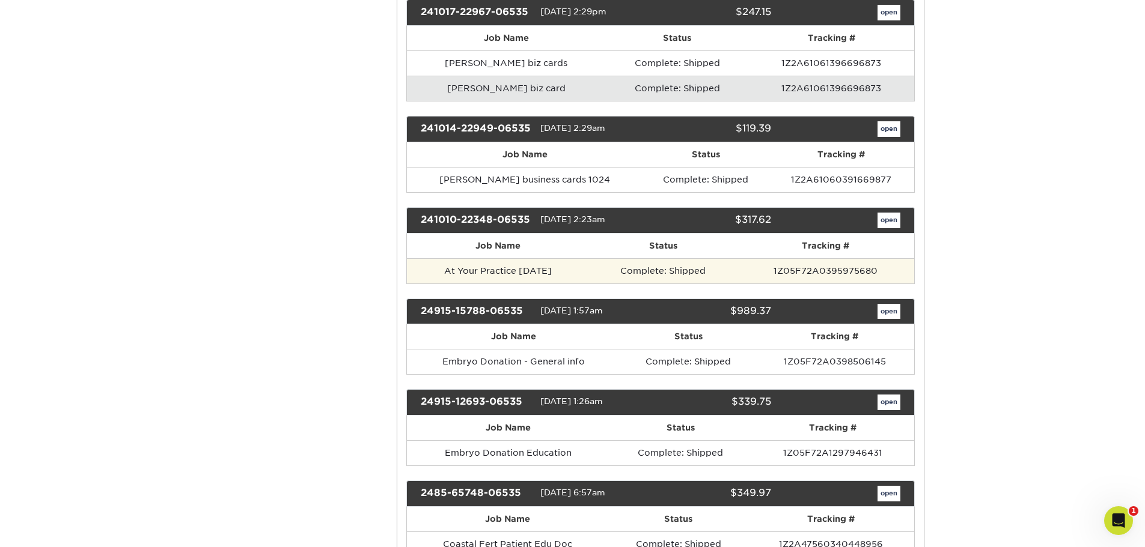
click at [532, 268] on td "At Your Practice [DATE]" at bounding box center [498, 270] width 182 height 25
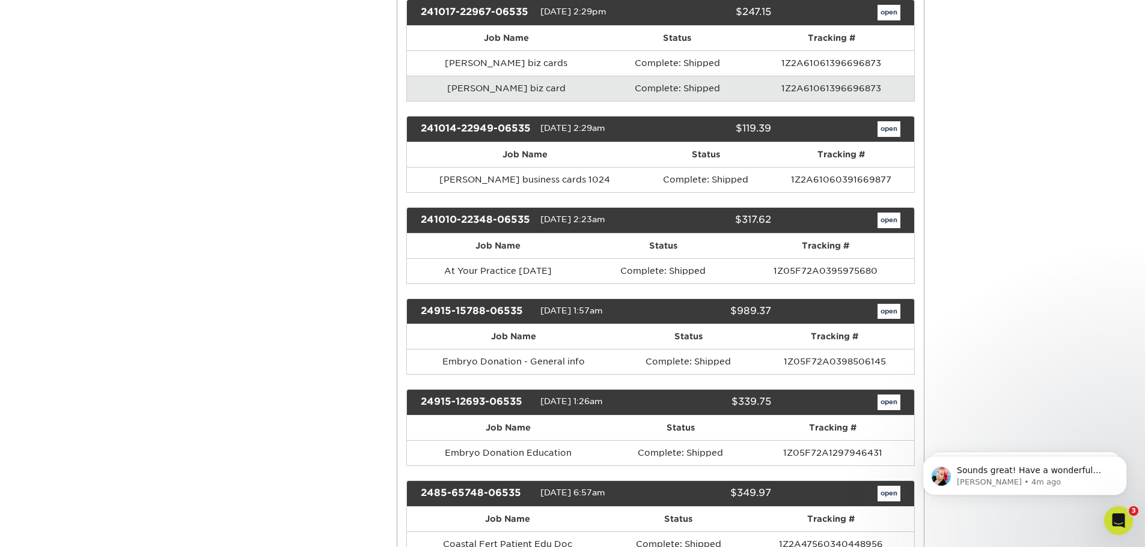
click at [882, 231] on div "241010-22348-06535 [DATE] 2:23am $317.62 open" at bounding box center [660, 220] width 508 height 26
click at [883, 225] on link "open" at bounding box center [888, 221] width 23 height 16
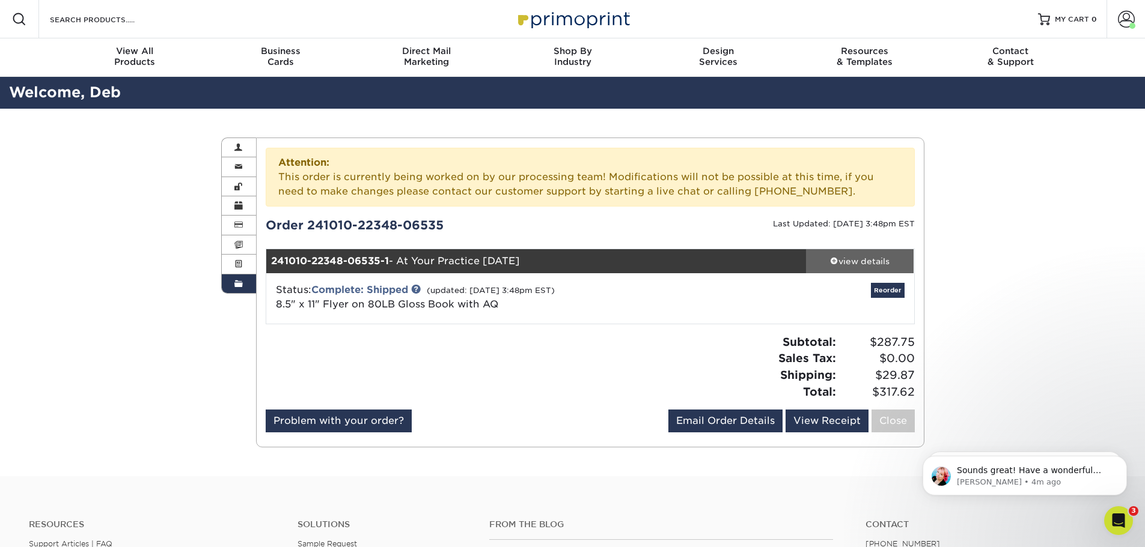
click at [855, 264] on div "view details" at bounding box center [860, 261] width 108 height 12
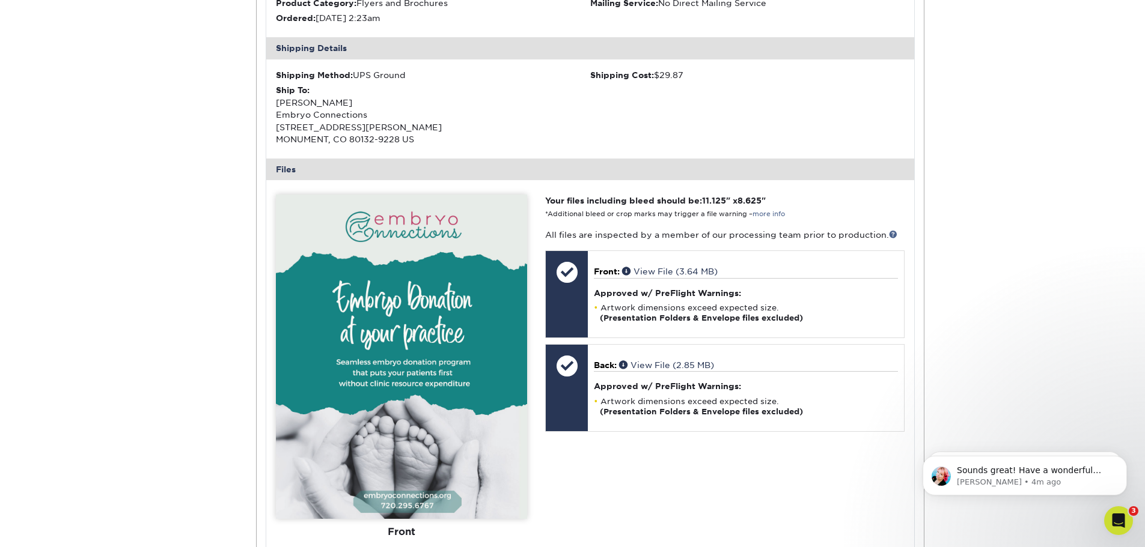
scroll to position [541, 0]
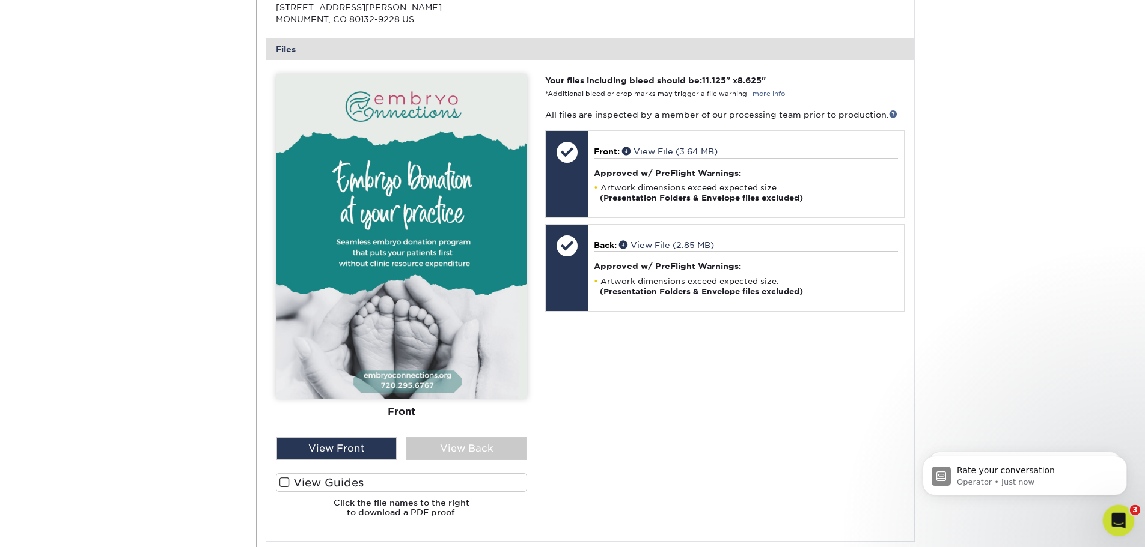
click at [1111, 521] on icon "Open Intercom Messenger" at bounding box center [1117, 520] width 20 height 20
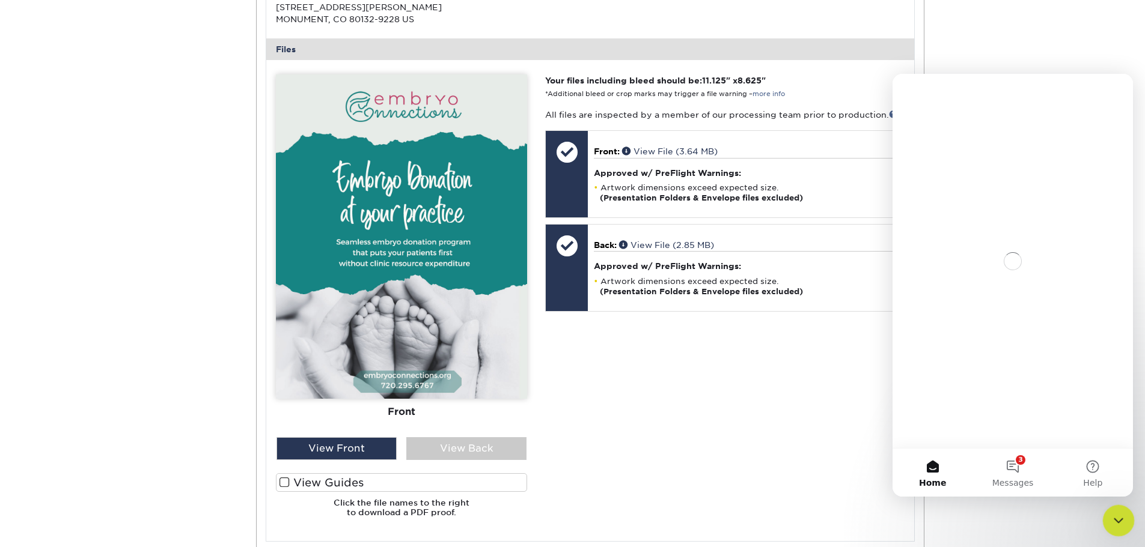
scroll to position [0, 0]
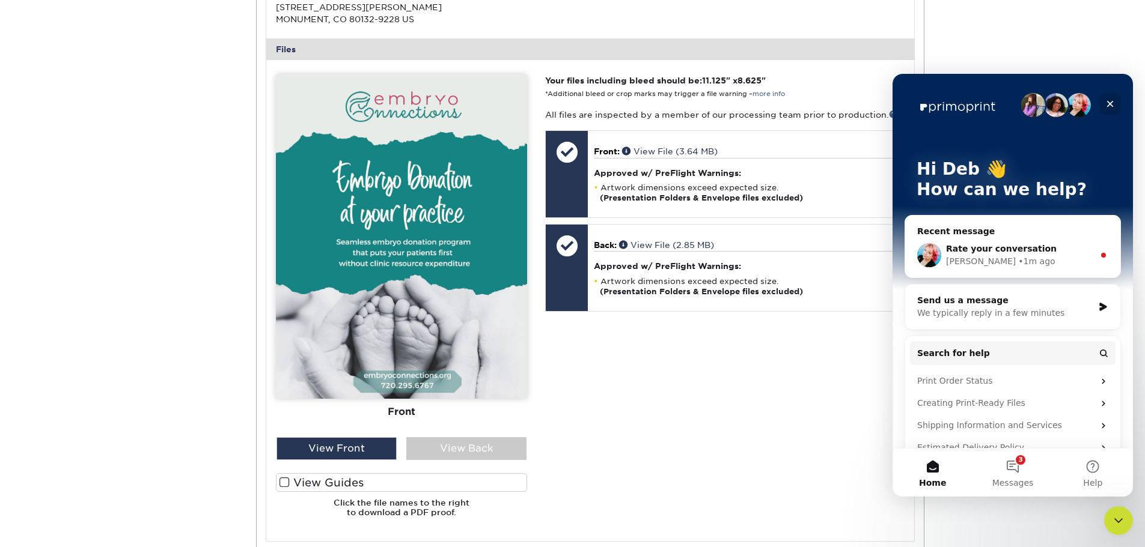
click at [1114, 103] on icon "Close" at bounding box center [1110, 104] width 10 height 10
